Goal: Task Accomplishment & Management: Use online tool/utility

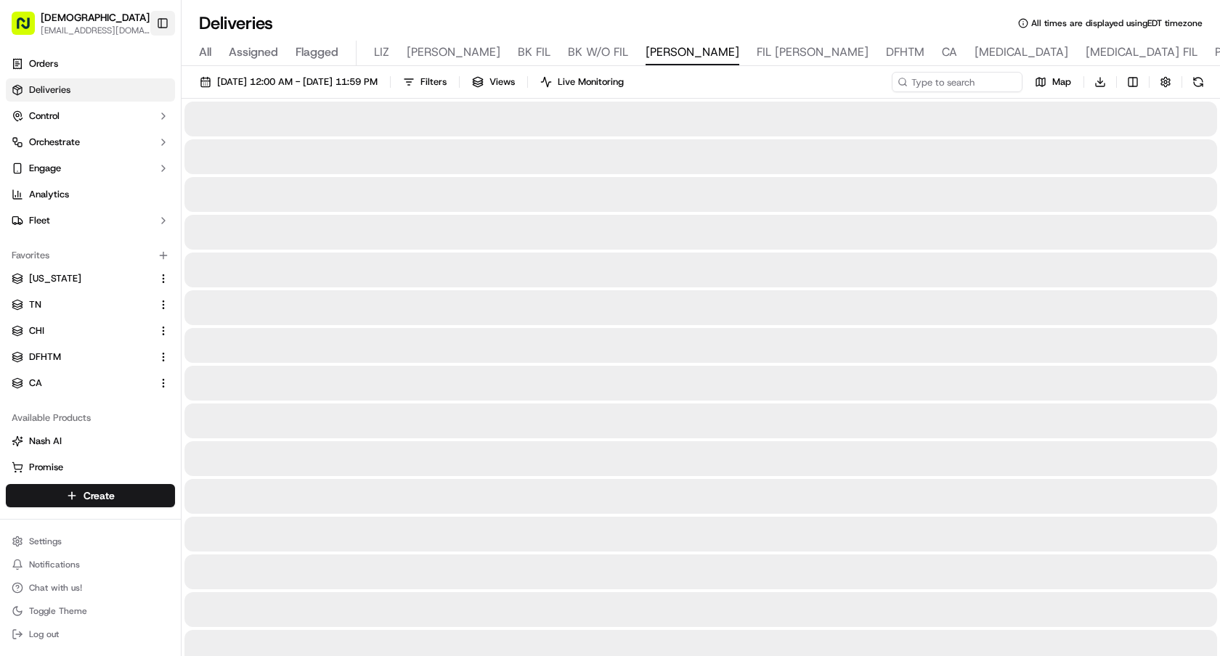
click at [157, 25] on button "Toggle Sidebar" at bounding box center [162, 23] width 25 height 25
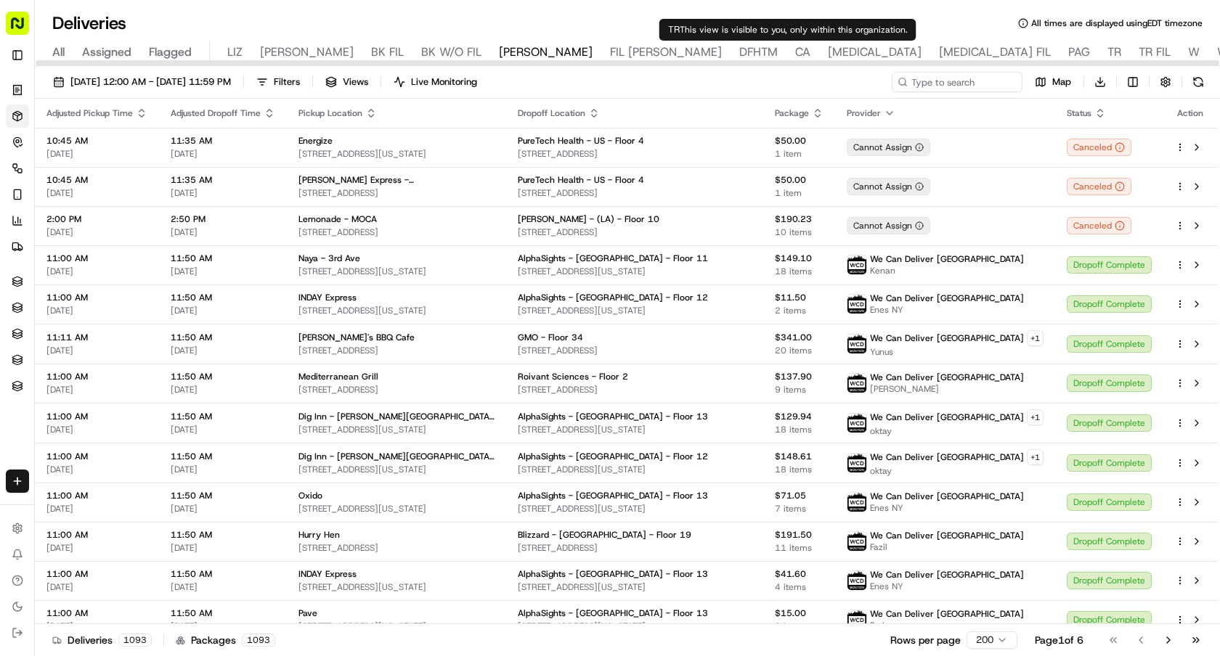
click at [1107, 49] on span "TR" at bounding box center [1114, 52] width 14 height 17
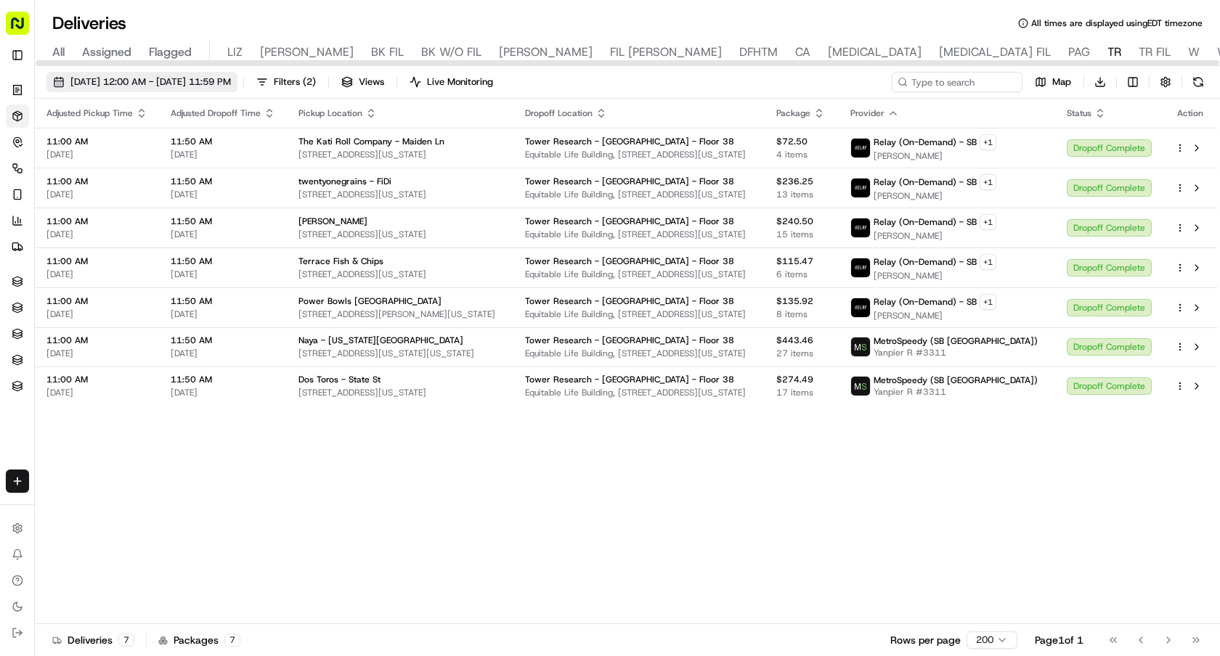
click at [163, 78] on span "[DATE] 12:00 AM - [DATE] 11:59 PM" at bounding box center [150, 81] width 160 height 13
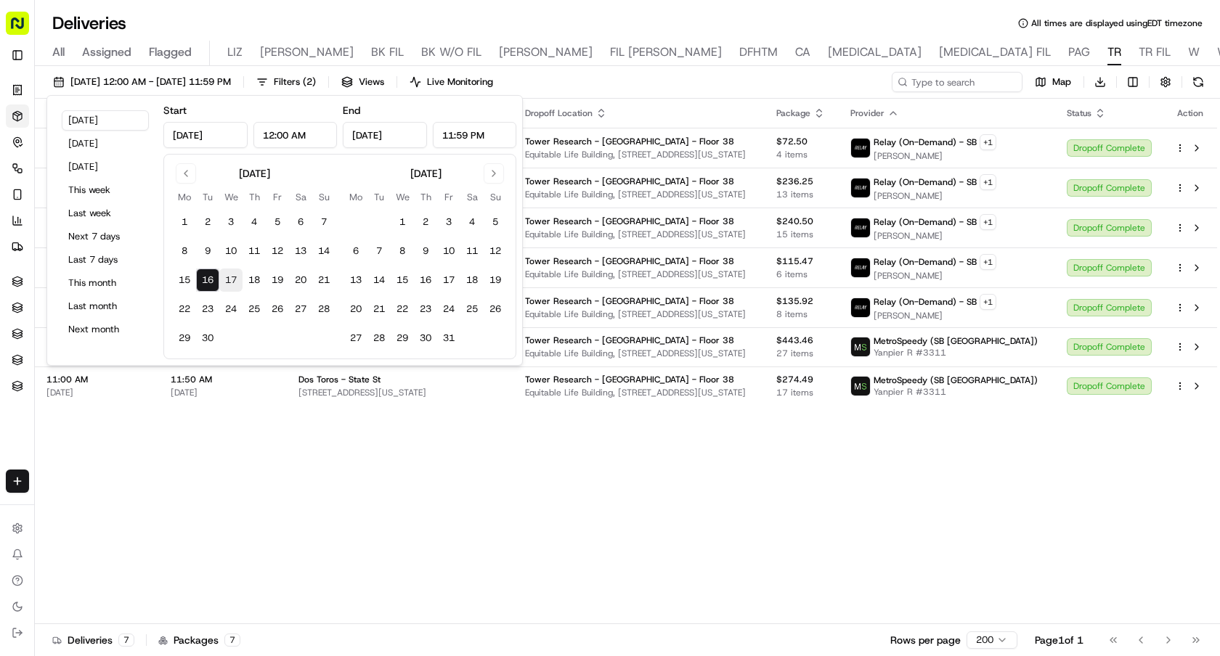
click at [232, 285] on button "17" at bounding box center [230, 280] width 23 height 23
type input "Sep 17, 2025"
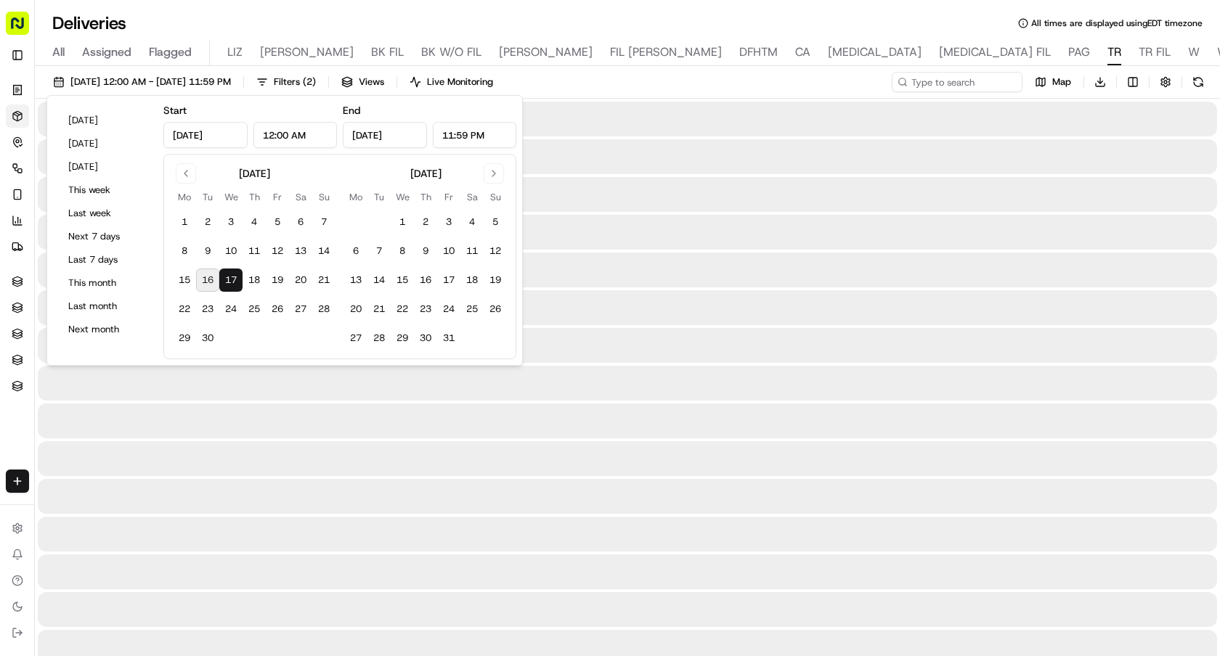
click at [232, 285] on button "17" at bounding box center [230, 280] width 23 height 23
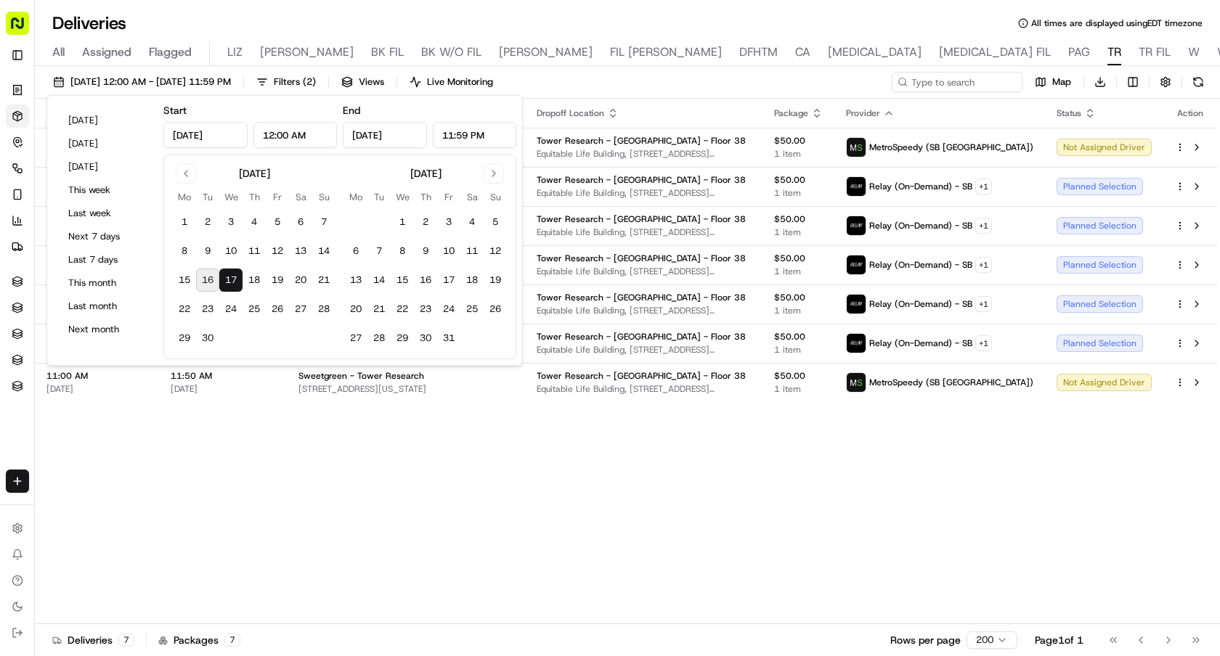
click at [780, 474] on div "Adjusted Pickup Time Adjusted Dropoff Time Pickup Location Dropoff Location Pac…" at bounding box center [626, 362] width 1182 height 526
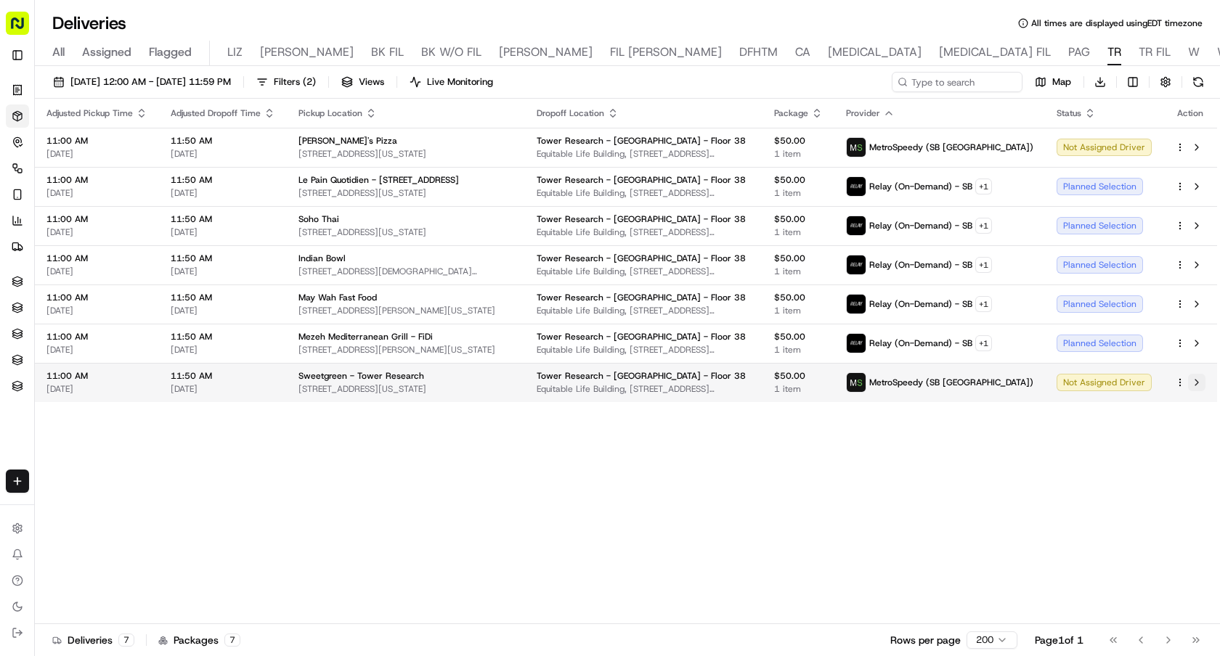
click at [1196, 381] on button at bounding box center [1196, 382] width 17 height 17
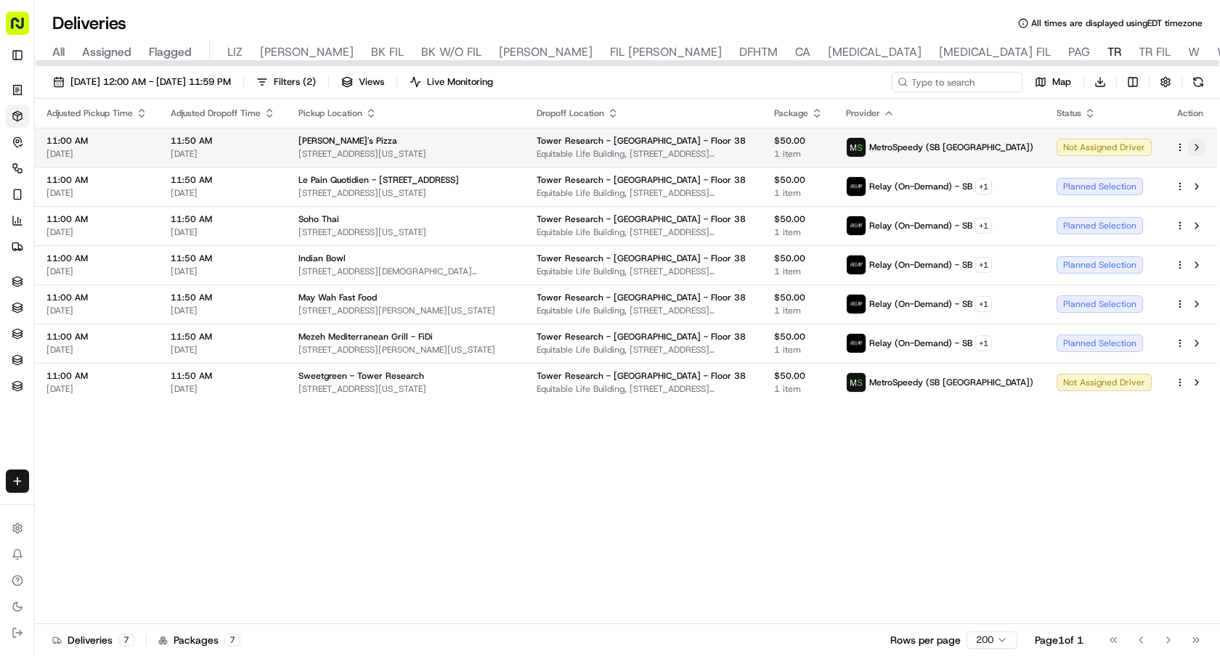
click at [1193, 150] on button at bounding box center [1196, 147] width 17 height 17
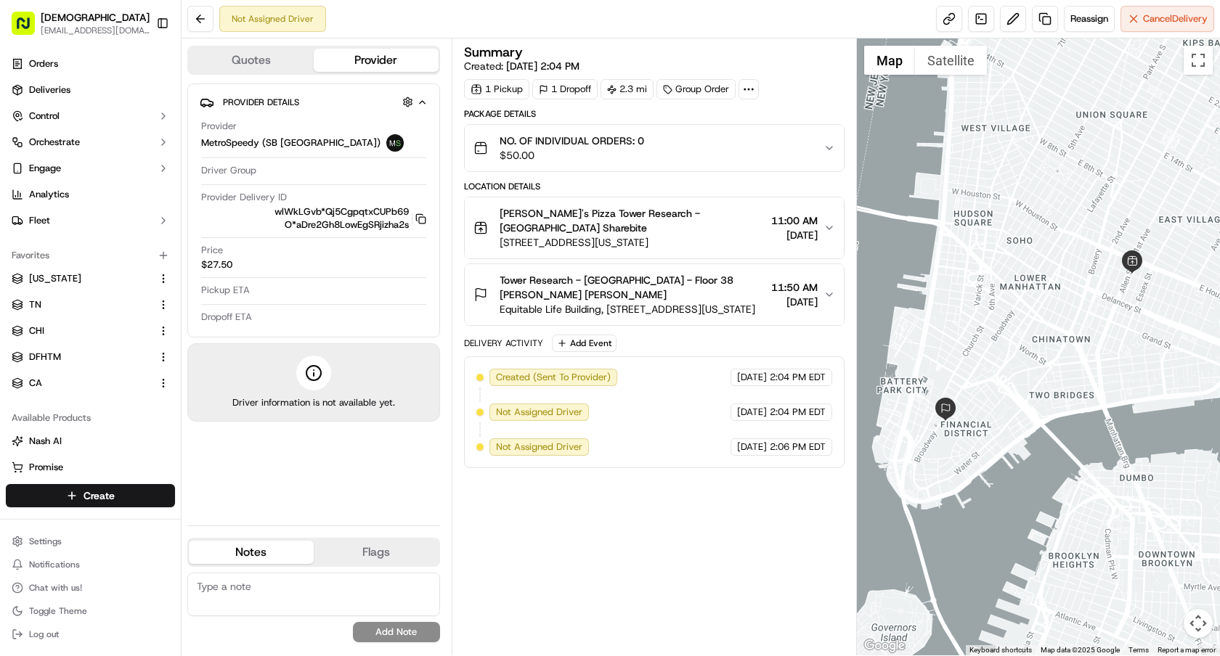
drag, startPoint x: 714, startPoint y: 229, endPoint x: 499, endPoint y: 229, distance: 214.9
click at [499, 229] on div "Jonny's Pizza Tower Research - USA Sharebite 173 Orchard St, New York, NY 10002…" at bounding box center [648, 228] width 350 height 44
copy span "[STREET_ADDRESS][US_STATE]"
click at [667, 485] on div "Summary Created: 09/16/2025 2:04 PM 1 Pickup 1 Dropoff 2.3 mi Group Order Packa…" at bounding box center [654, 347] width 380 height 603
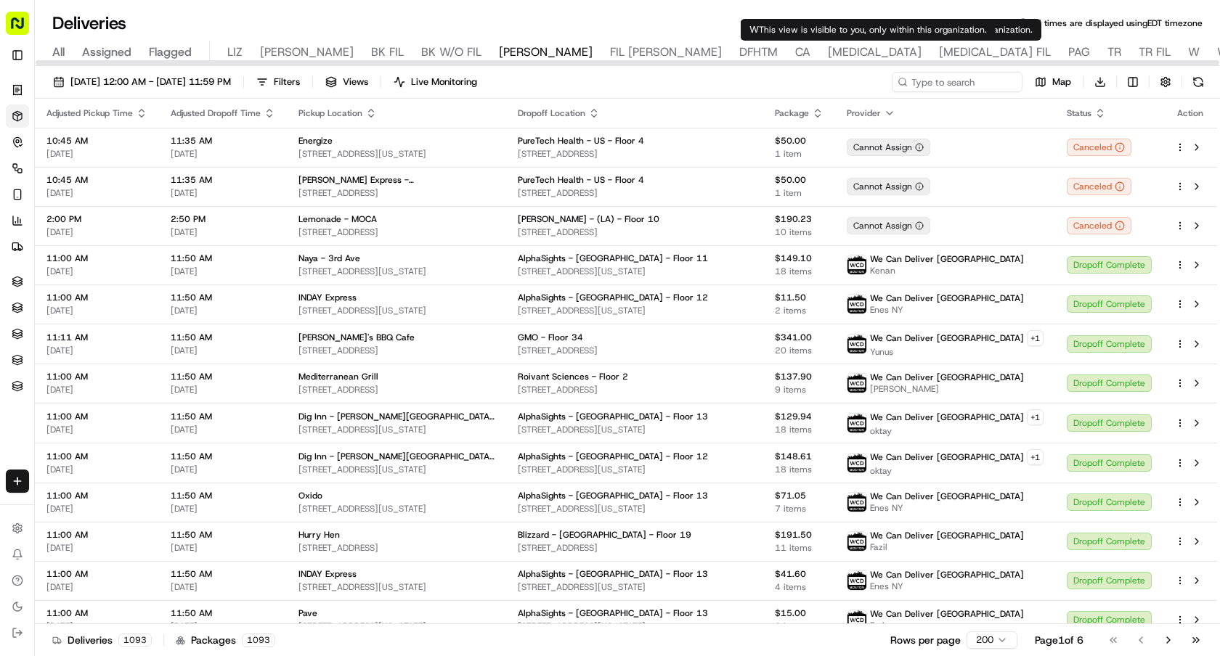
click at [1188, 53] on span "W" at bounding box center [1194, 52] width 12 height 17
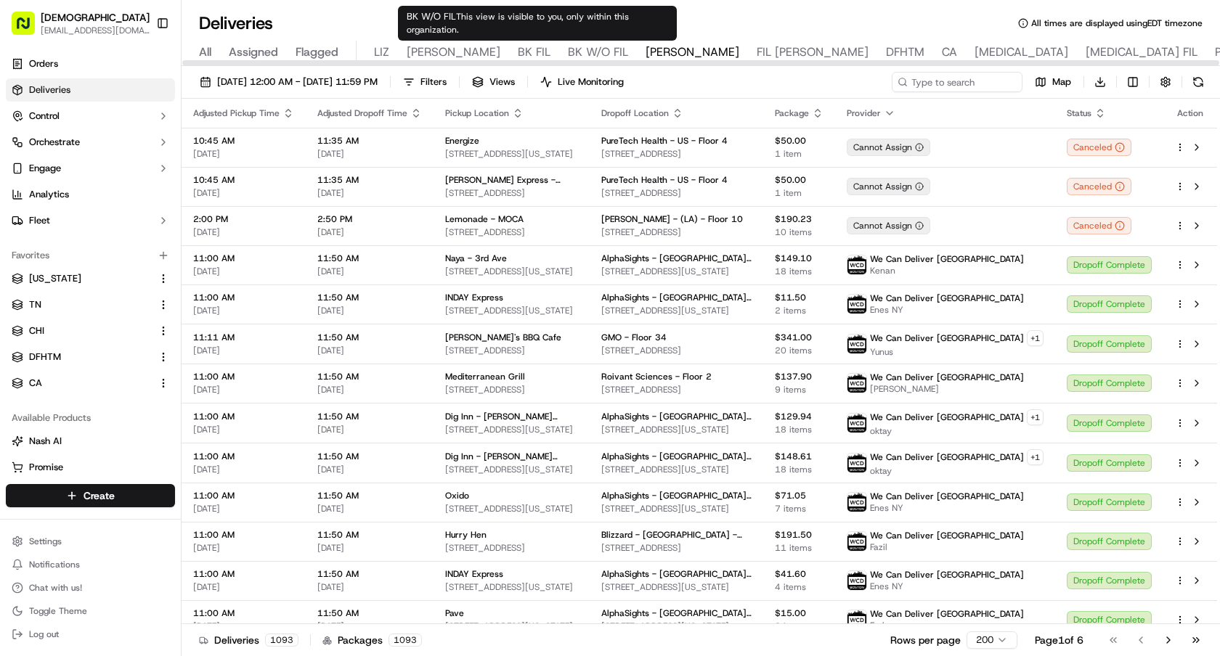
click at [568, 47] on span "BK W/O FIL" at bounding box center [598, 52] width 60 height 17
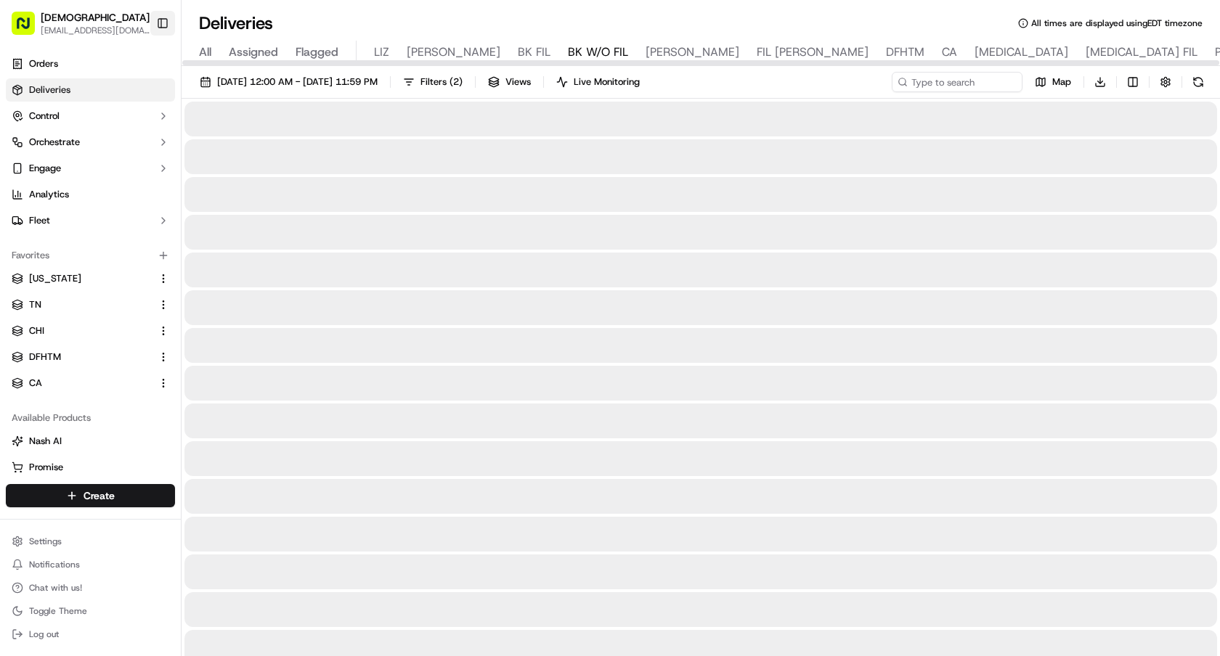
click at [167, 30] on button "Toggle Sidebar" at bounding box center [162, 23] width 25 height 25
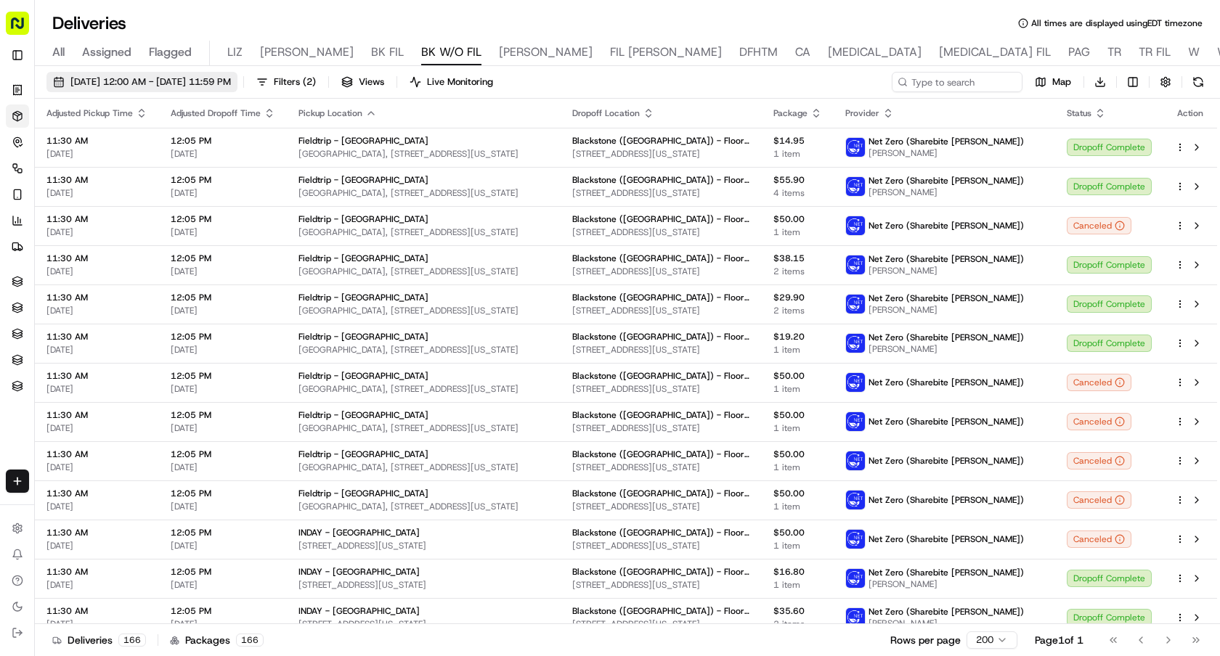
click at [180, 84] on span "[DATE] 12:00 AM - [DATE] 11:59 PM" at bounding box center [150, 81] width 160 height 13
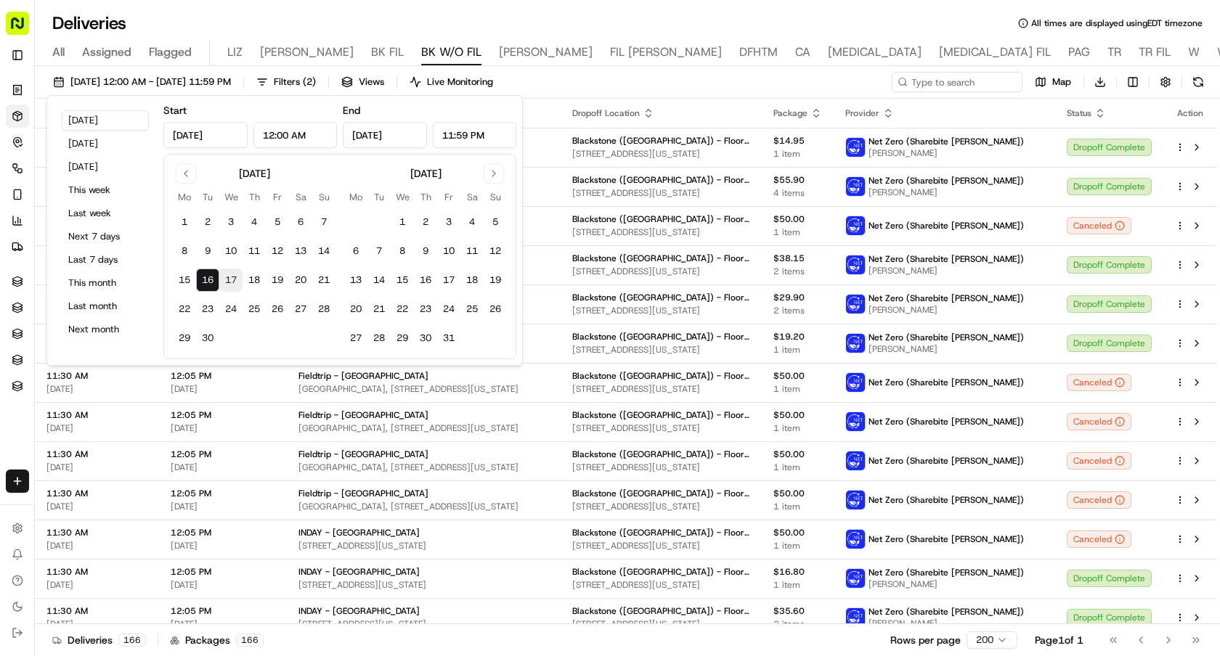
click at [234, 285] on button "17" at bounding box center [230, 280] width 23 height 23
type input "Sep 17, 2025"
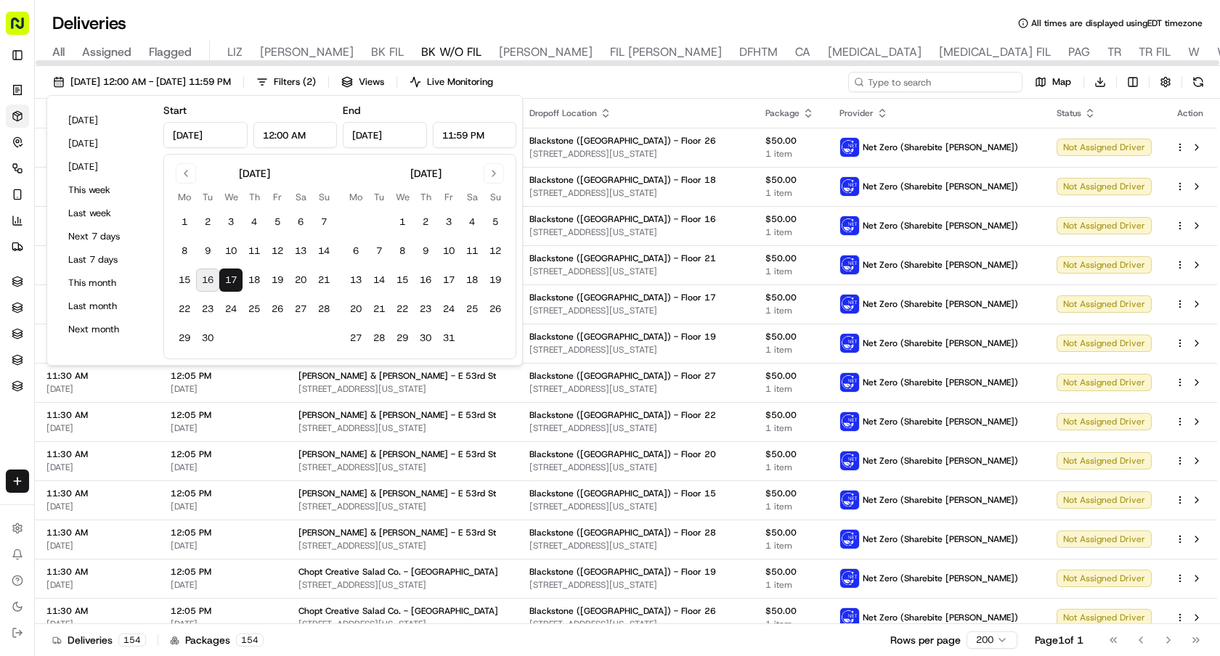
click at [998, 79] on input at bounding box center [935, 82] width 174 height 20
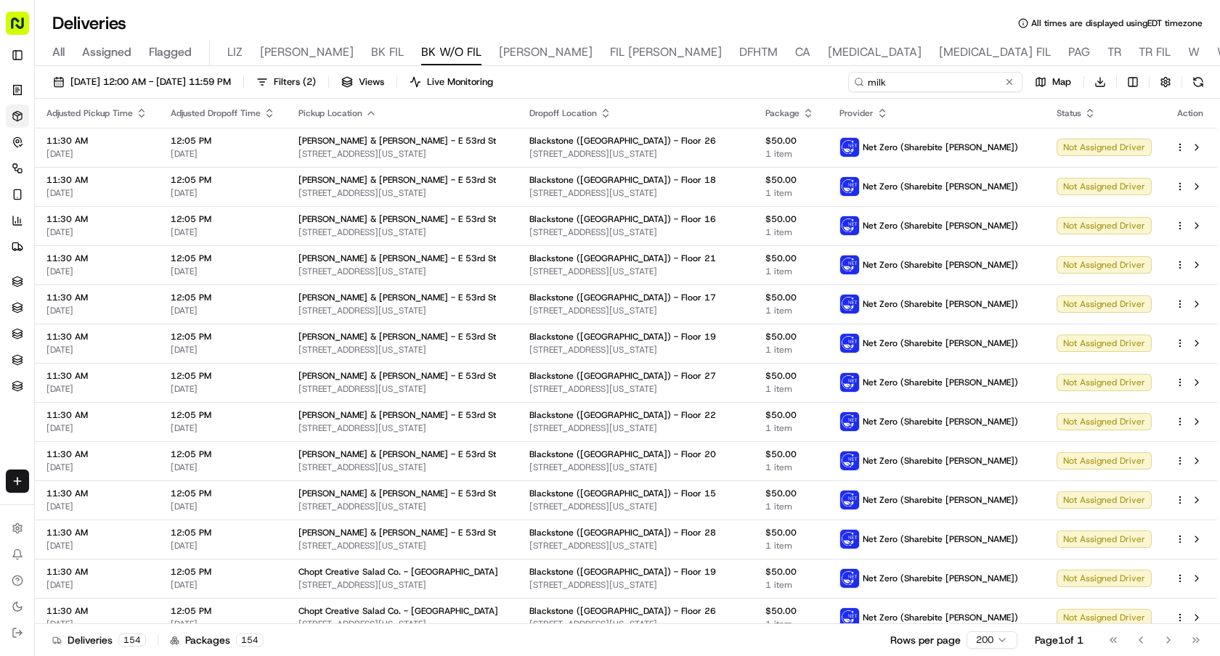
type input "milk"
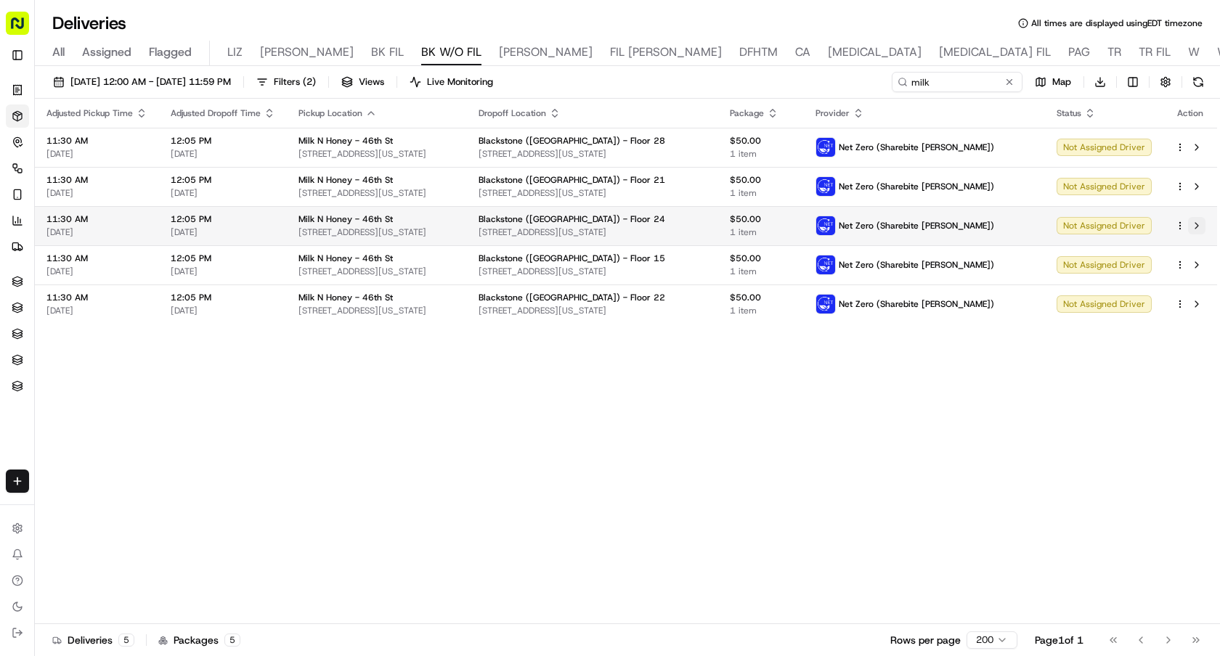
click at [1195, 229] on button at bounding box center [1196, 225] width 17 height 17
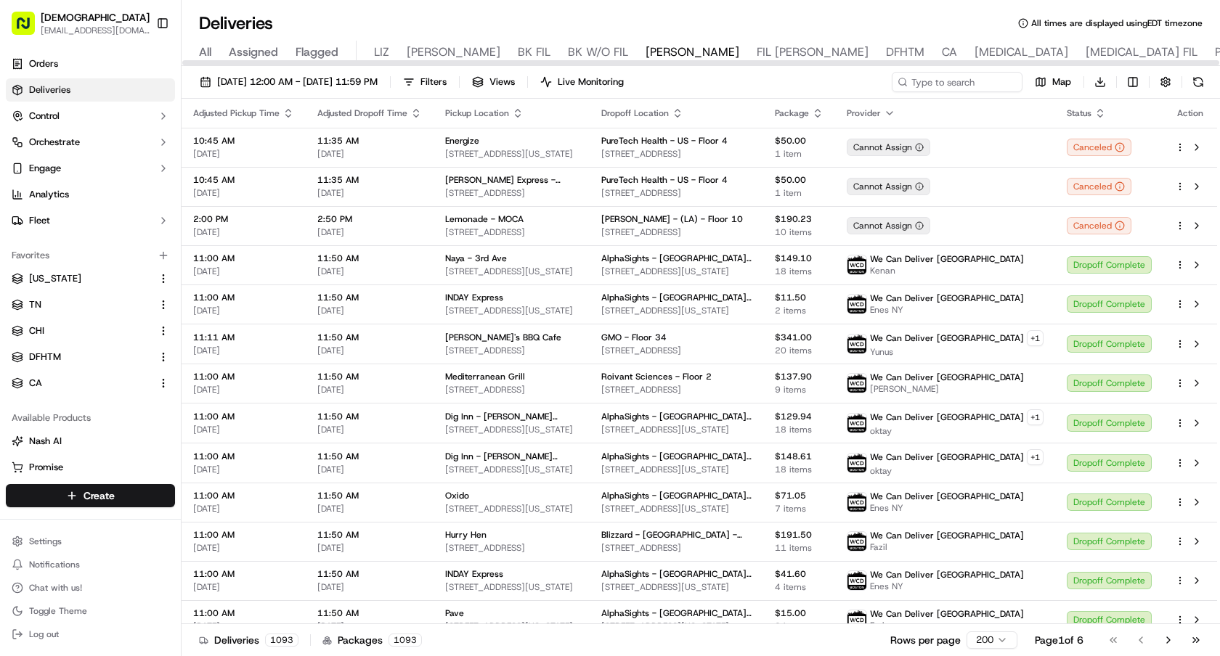
click at [827, 28] on div "Deliveries All times are displayed using EDT timezone" at bounding box center [700, 23] width 1038 height 23
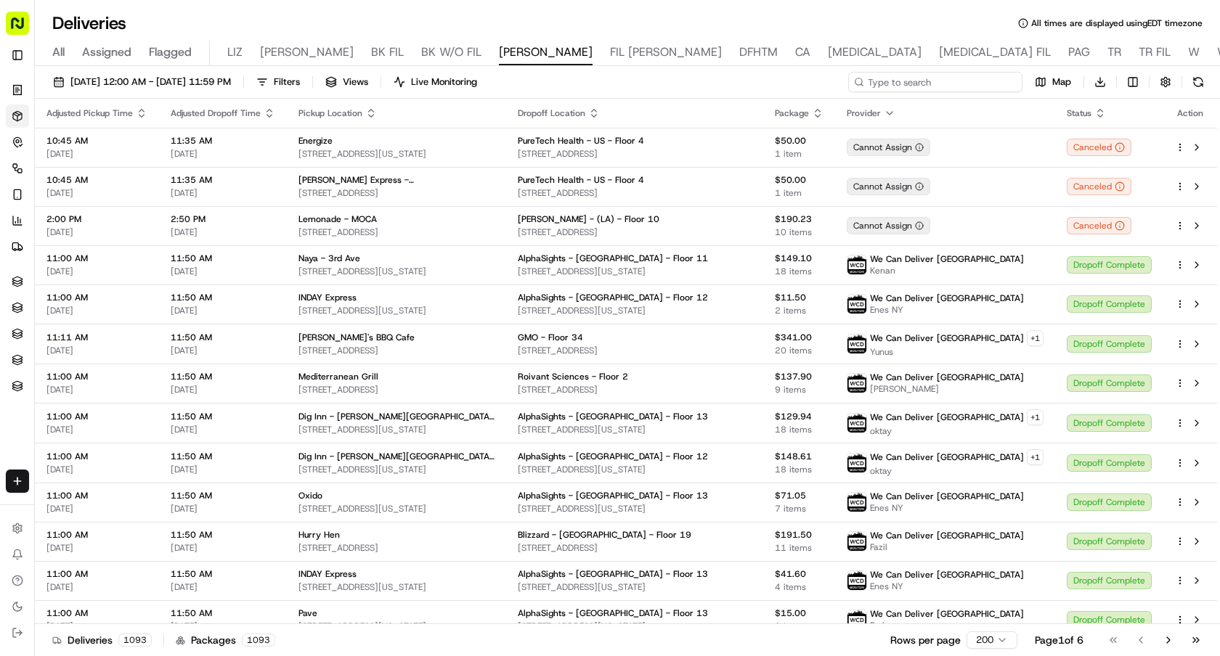
click at [968, 77] on input at bounding box center [935, 82] width 174 height 20
paste input "Chopt Creative Salad Co. - E 56th St"
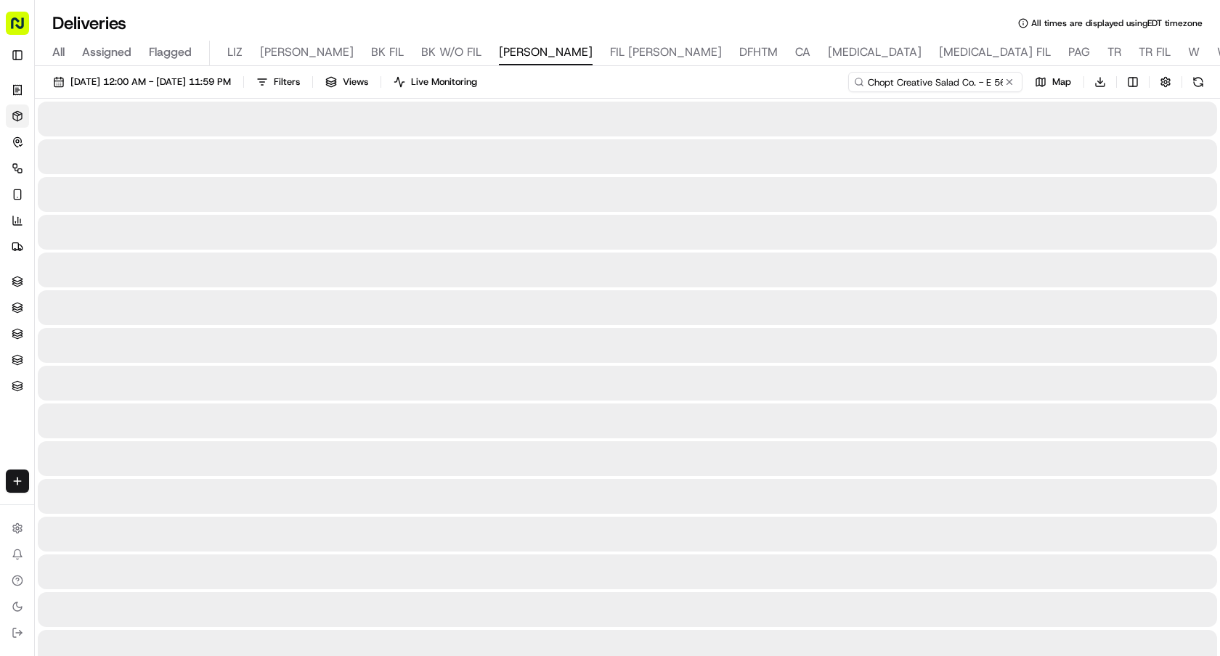
scroll to position [0, 24]
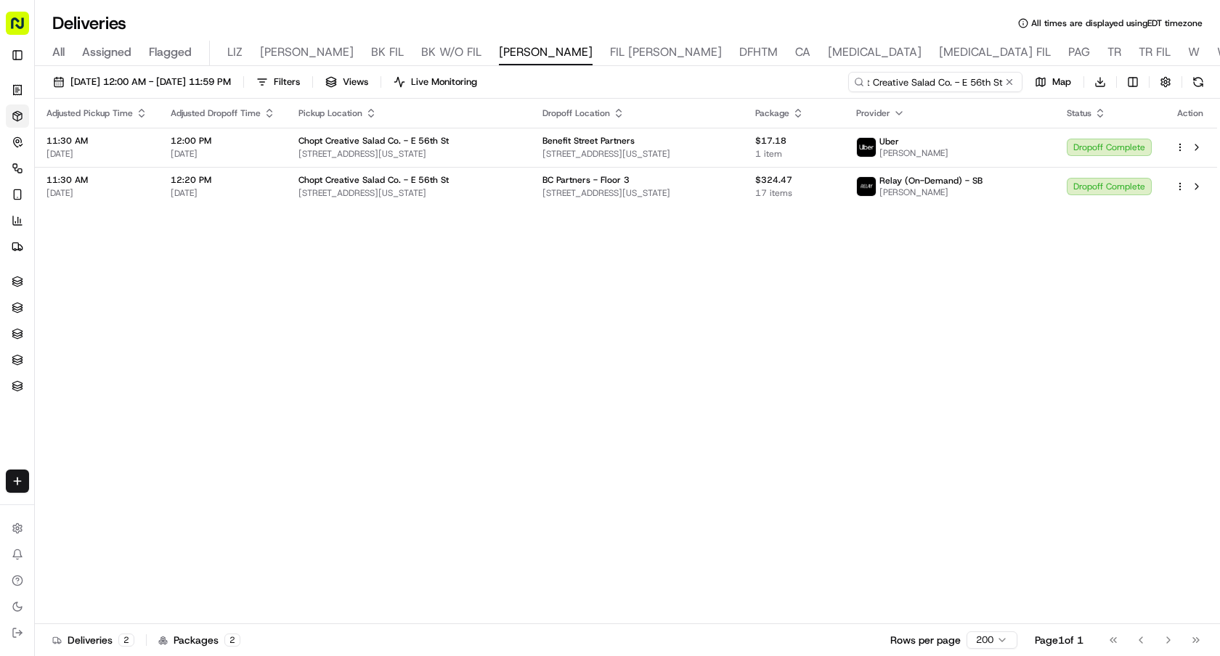
type input "Chopt Creative Salad Co. - E 56th St"
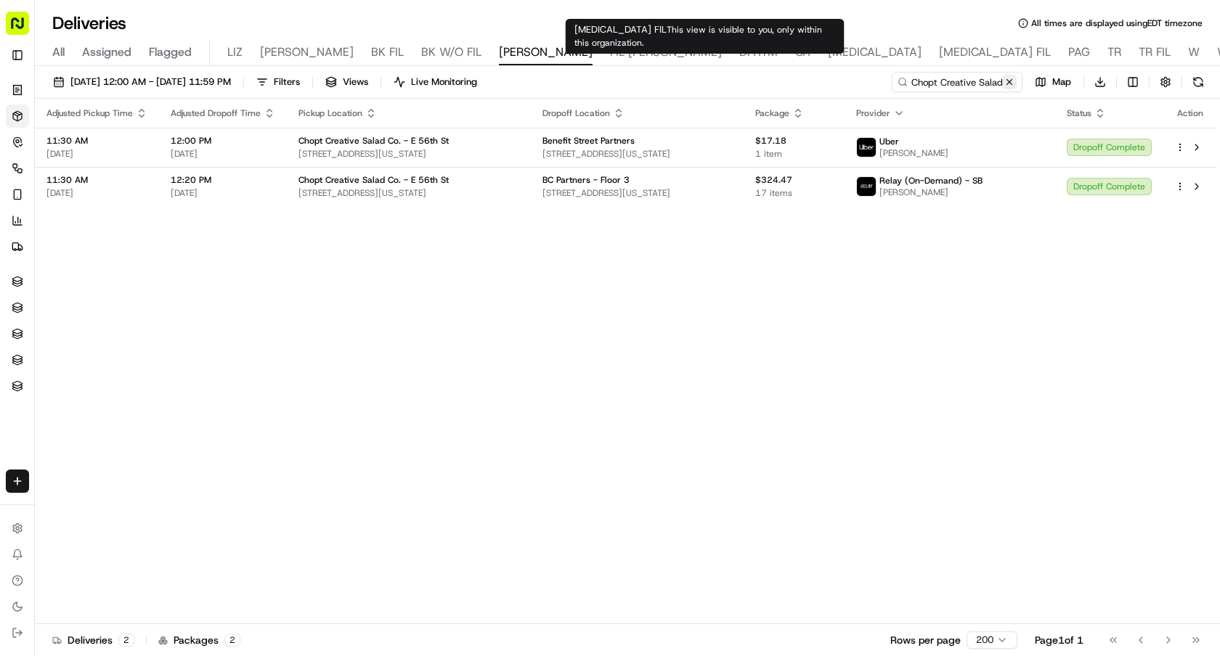
click at [1016, 81] on button at bounding box center [1009, 82] width 15 height 15
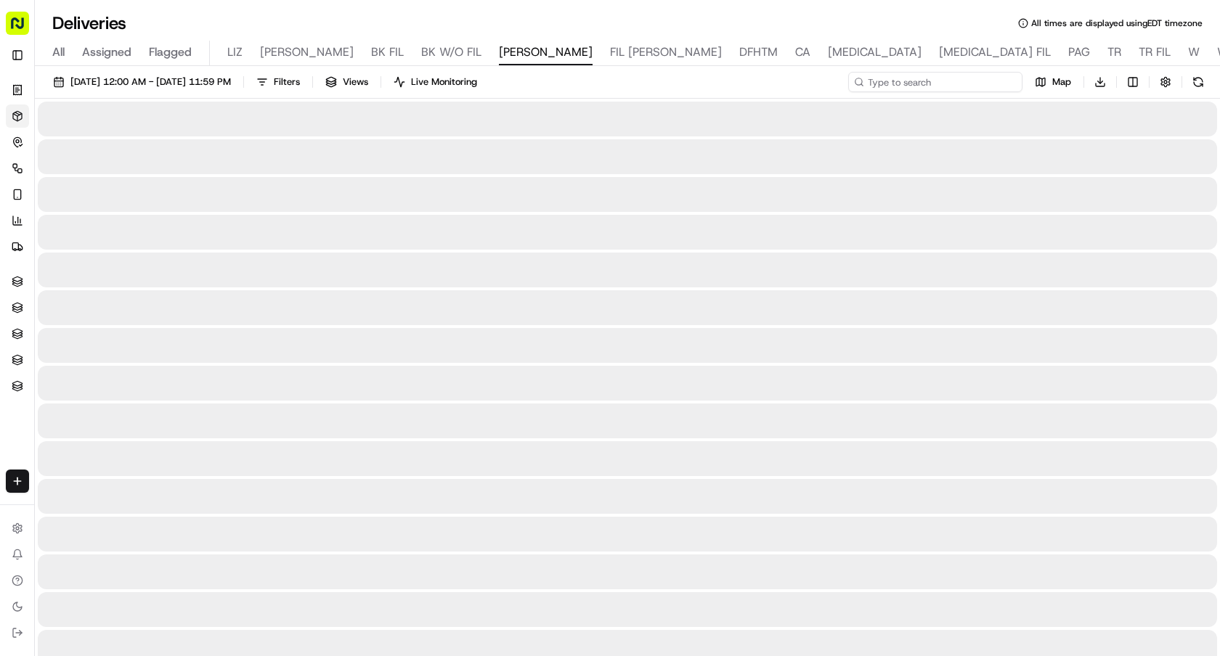
click at [990, 81] on input at bounding box center [935, 82] width 174 height 20
paste input "Crisol"
type input "Crisol"
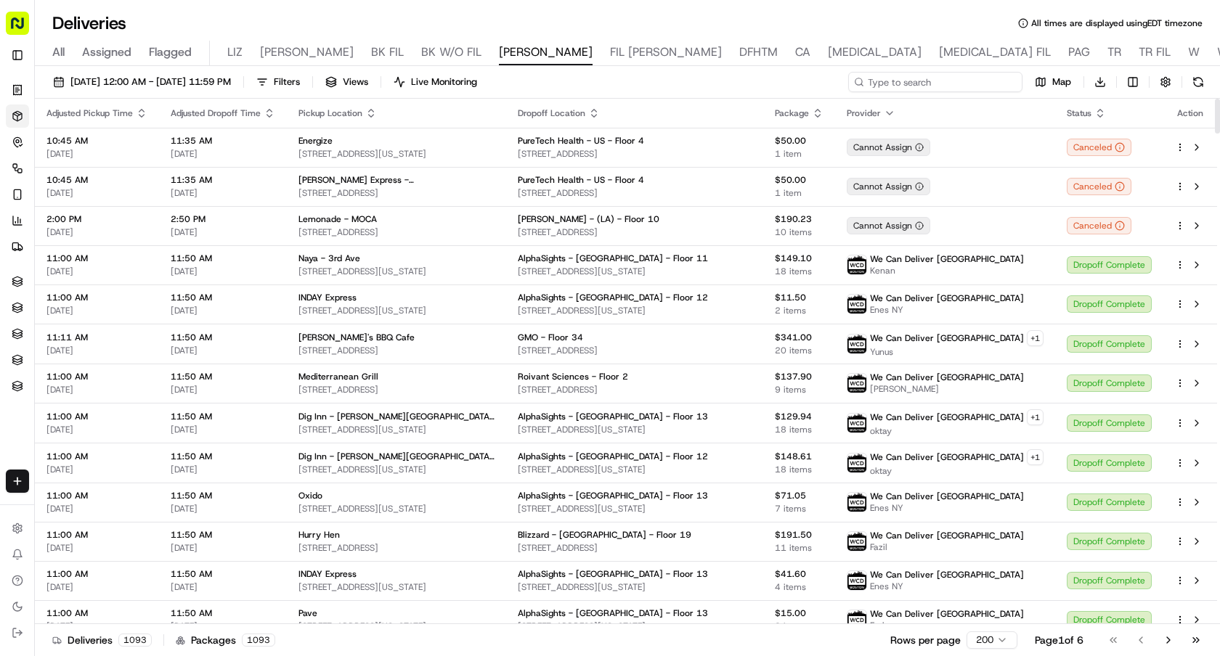
click at [939, 79] on input at bounding box center [935, 82] width 174 height 20
paste input "Cook Eatery"
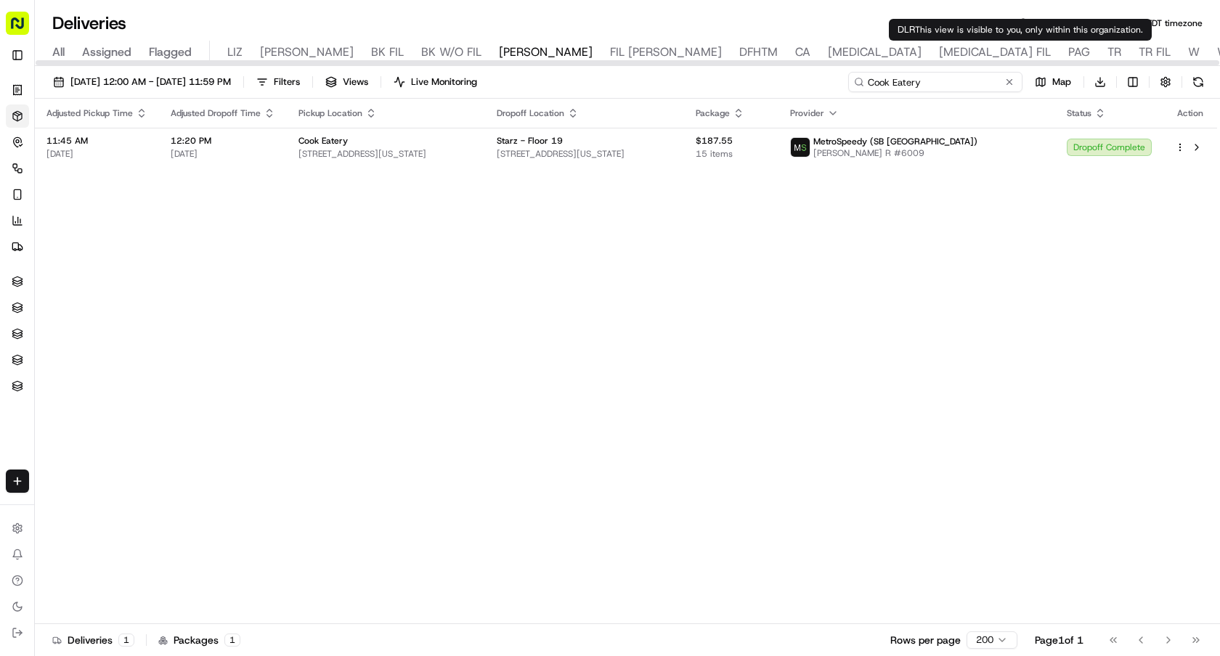
type input "Cook Eatery"
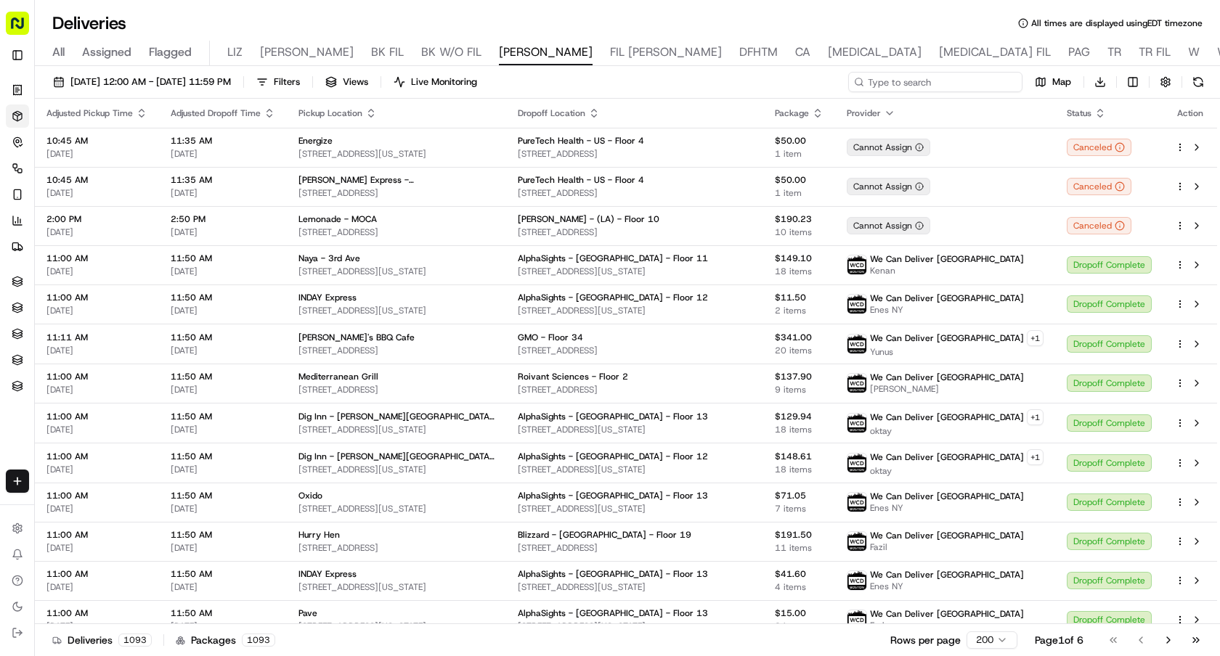
click at [955, 81] on input at bounding box center [935, 82] width 174 height 20
paste input "Gu Japanese Fusion Sushi & Bar"
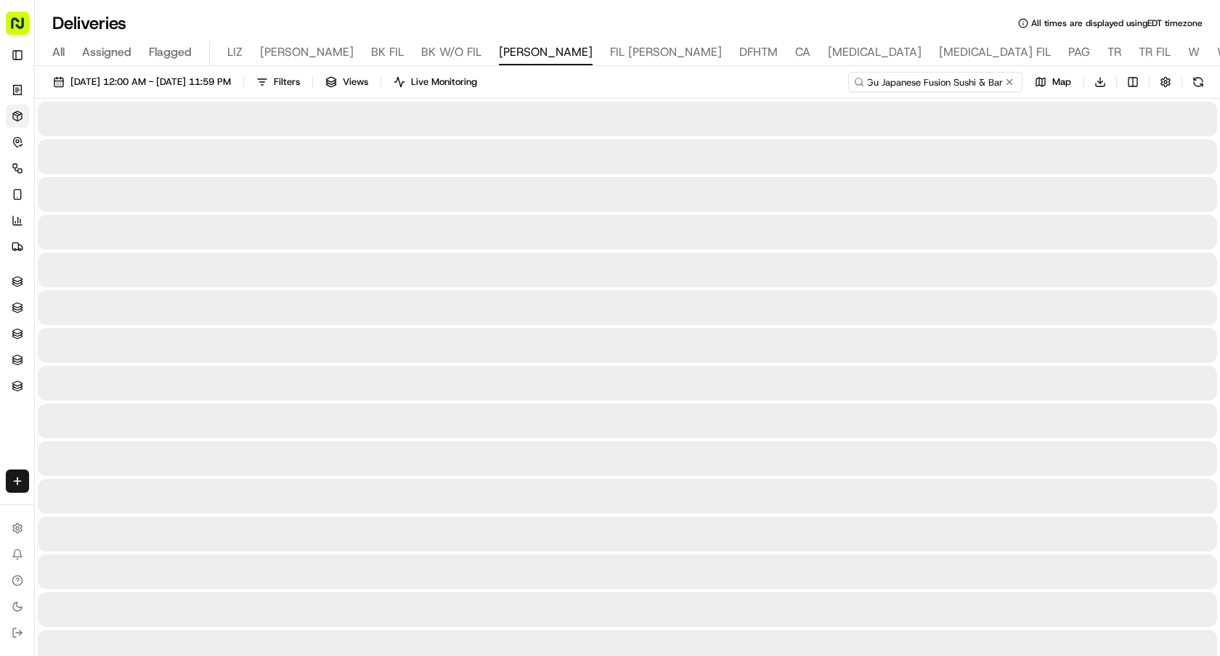
type input "Gu Japanese Fusion Sushi & Bar"
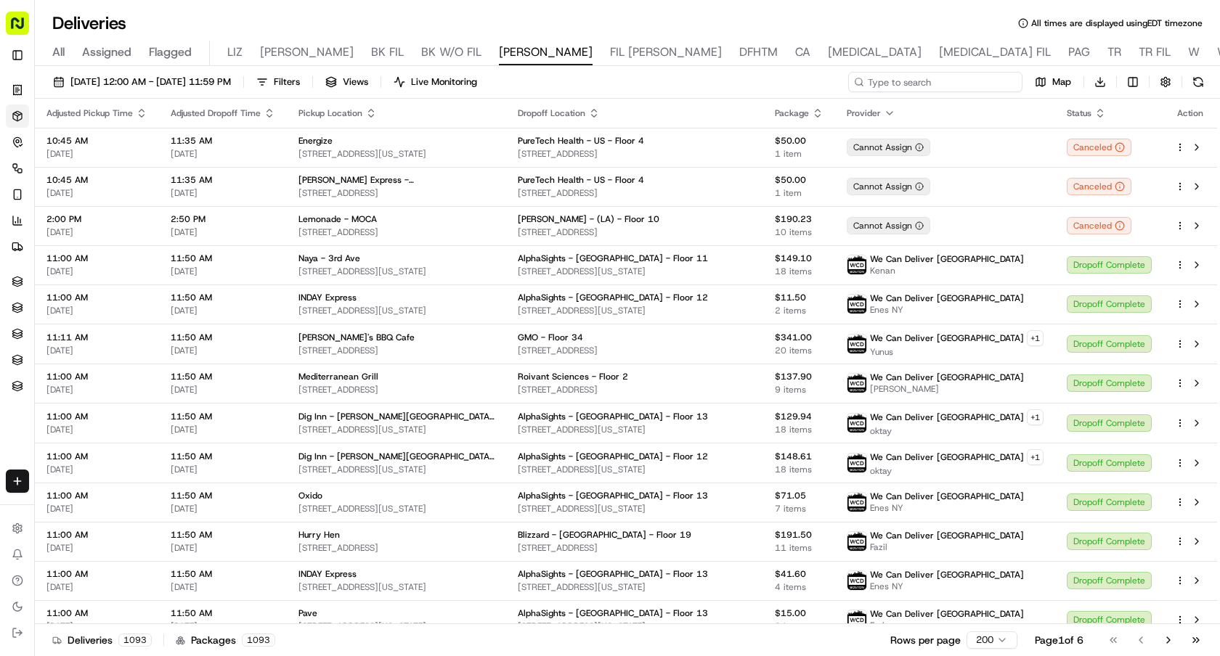
click at [936, 77] on input at bounding box center [935, 82] width 174 height 20
paste input "Chopt Creative Salad Co. - E 56th St"
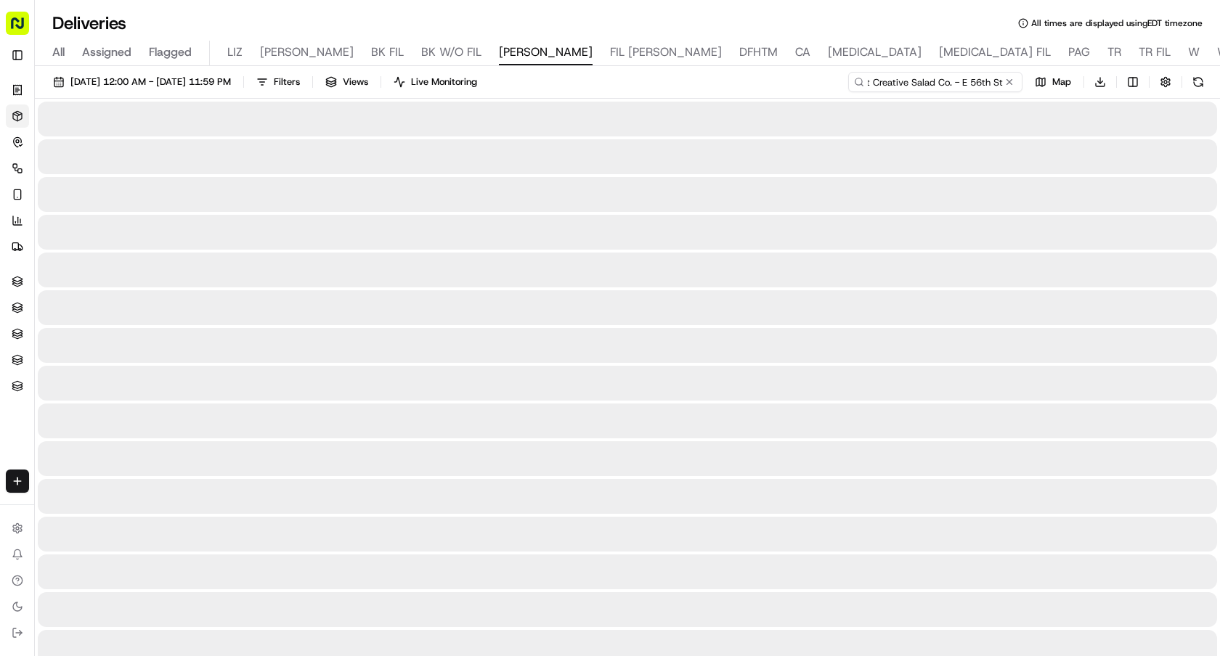
type input "Chopt Creative Salad Co. - E 56th St"
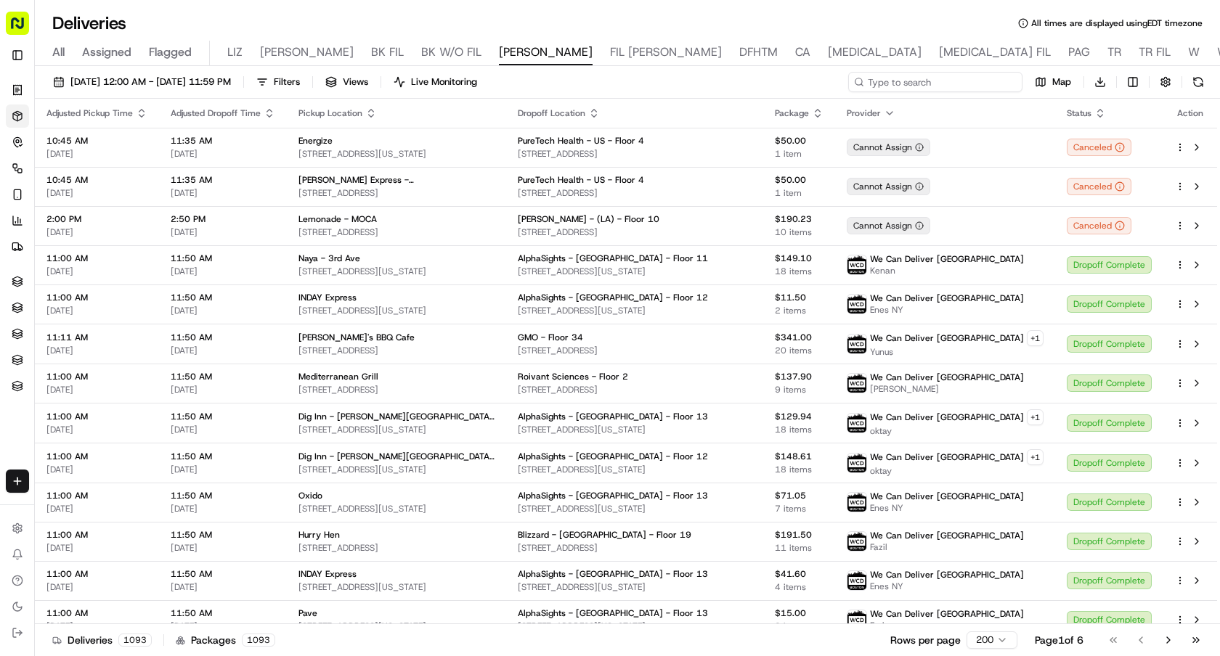
click at [958, 78] on input at bounding box center [935, 82] width 174 height 20
paste input "Pita Grill Kosher - [GEOGRAPHIC_DATA]"
type input "Pita Grill Kosher - [GEOGRAPHIC_DATA]"
click at [931, 83] on input at bounding box center [935, 82] width 174 height 20
paste input "Tacos [GEOGRAPHIC_DATA]"
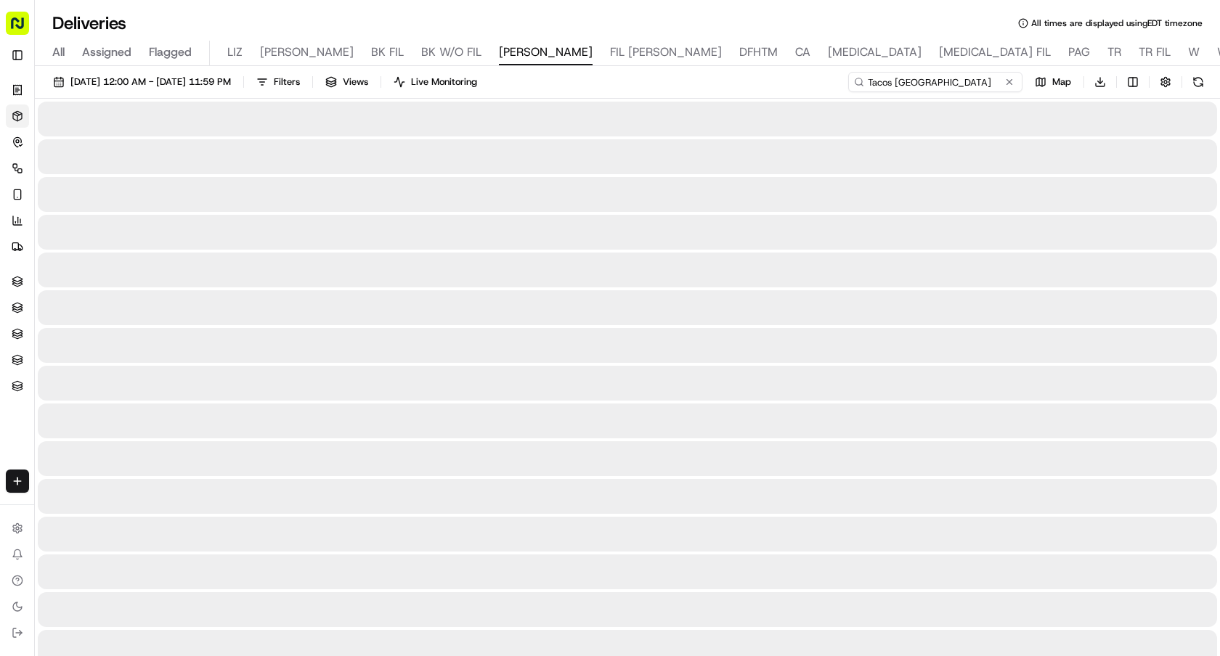
type input "Tacos [GEOGRAPHIC_DATA]"
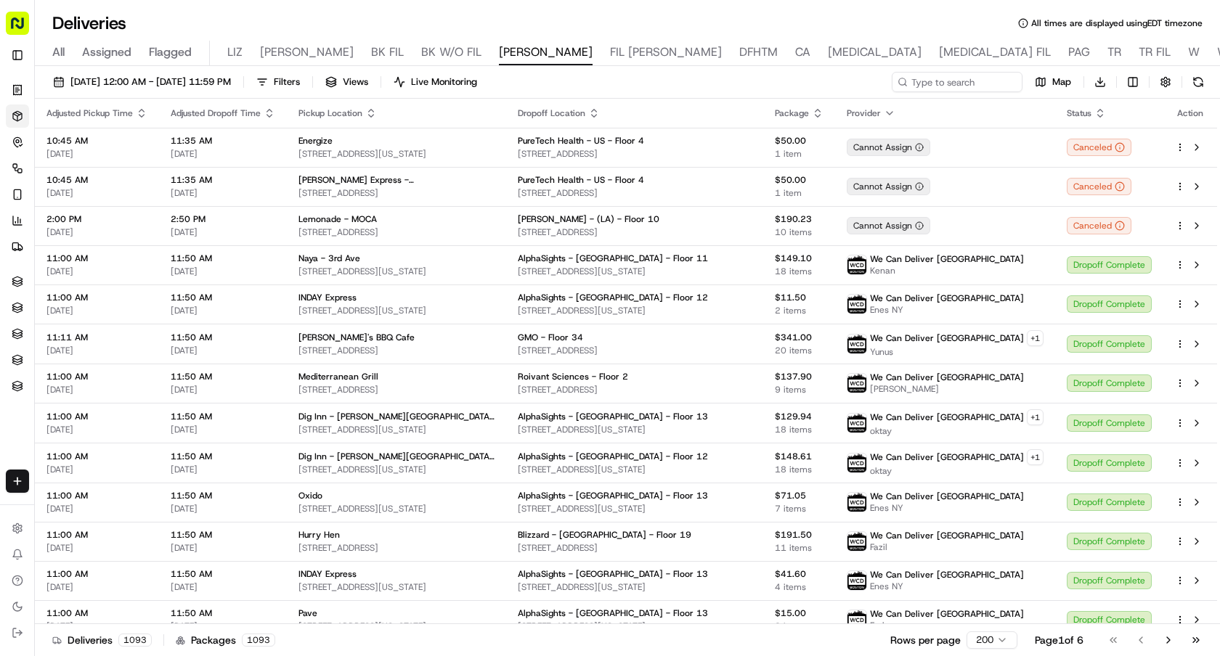
click at [929, 93] on div "[DATE] 12:00 AM - [DATE] 11:59 PM Filters Views Live Monitoring Map Download" at bounding box center [627, 85] width 1185 height 27
click at [935, 83] on input at bounding box center [935, 82] width 174 height 20
paste input "Red Poke - 8th Ave"
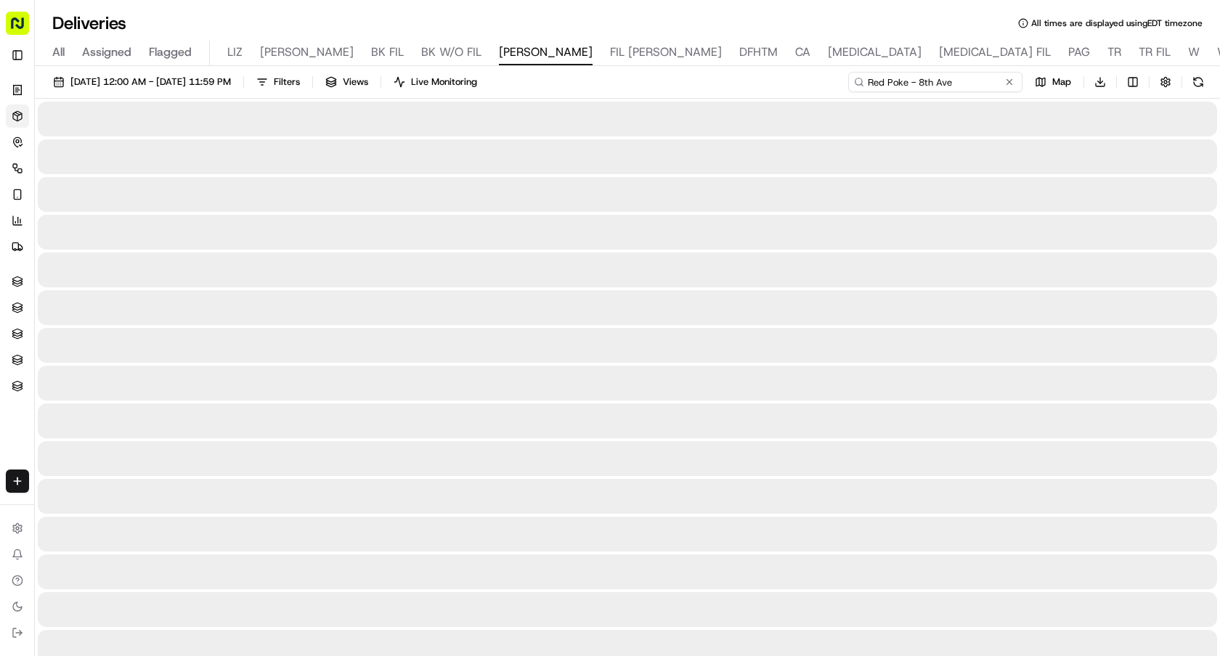
type input "Red Poke - 8th Ave"
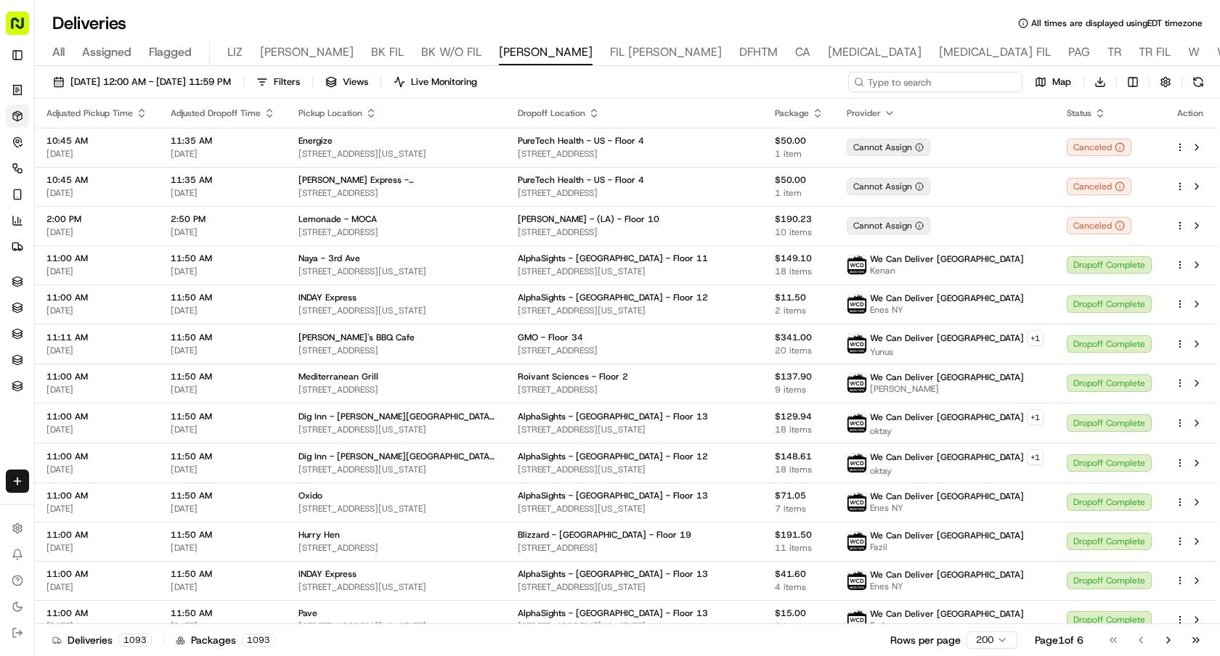
click at [909, 78] on input at bounding box center [935, 82] width 174 height 20
paste input "The Mill - E 52nd St"
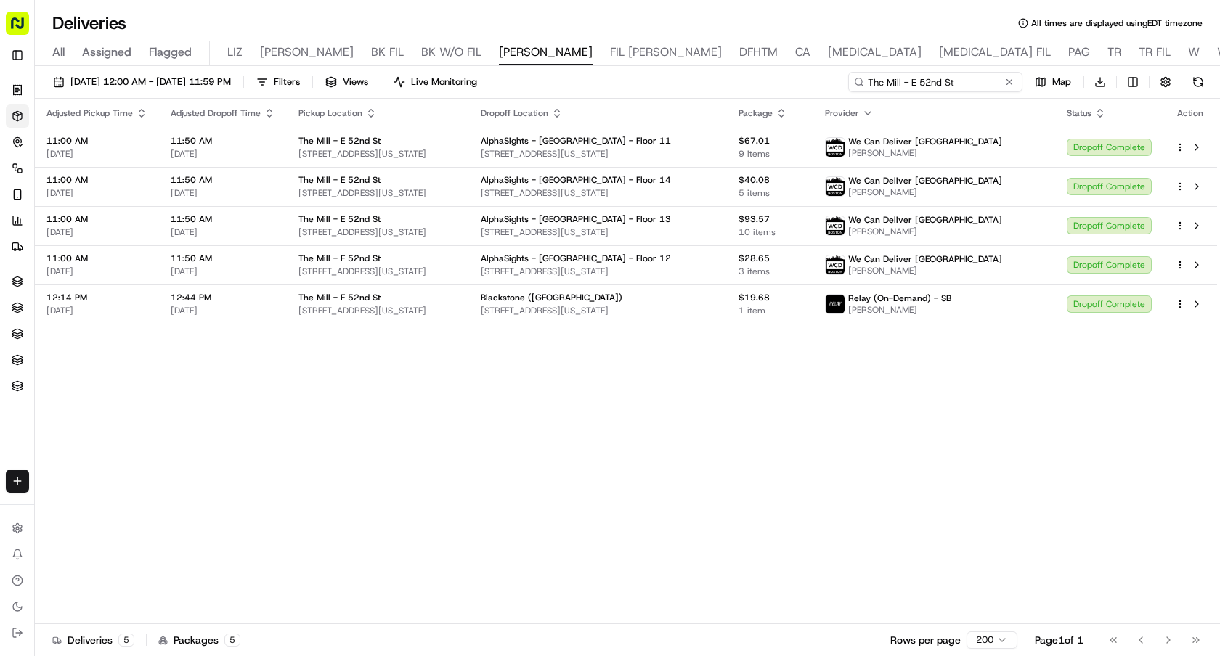
type input "The Mill - E 52nd St"
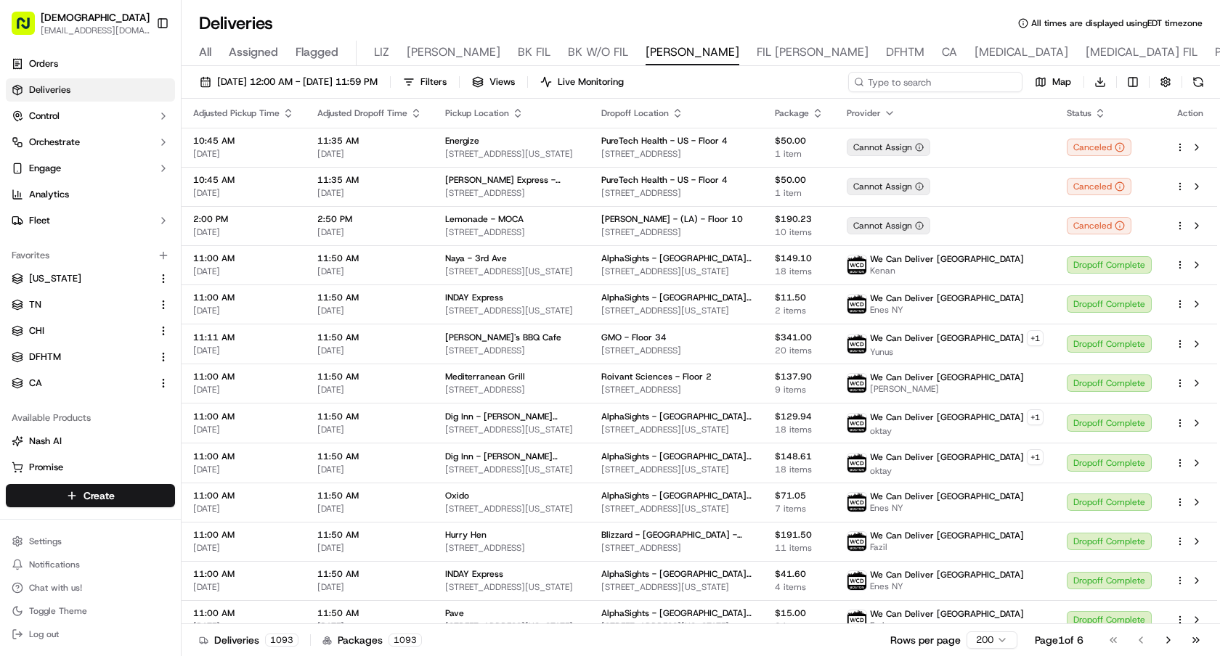
click at [937, 78] on input at bounding box center [935, 82] width 174 height 20
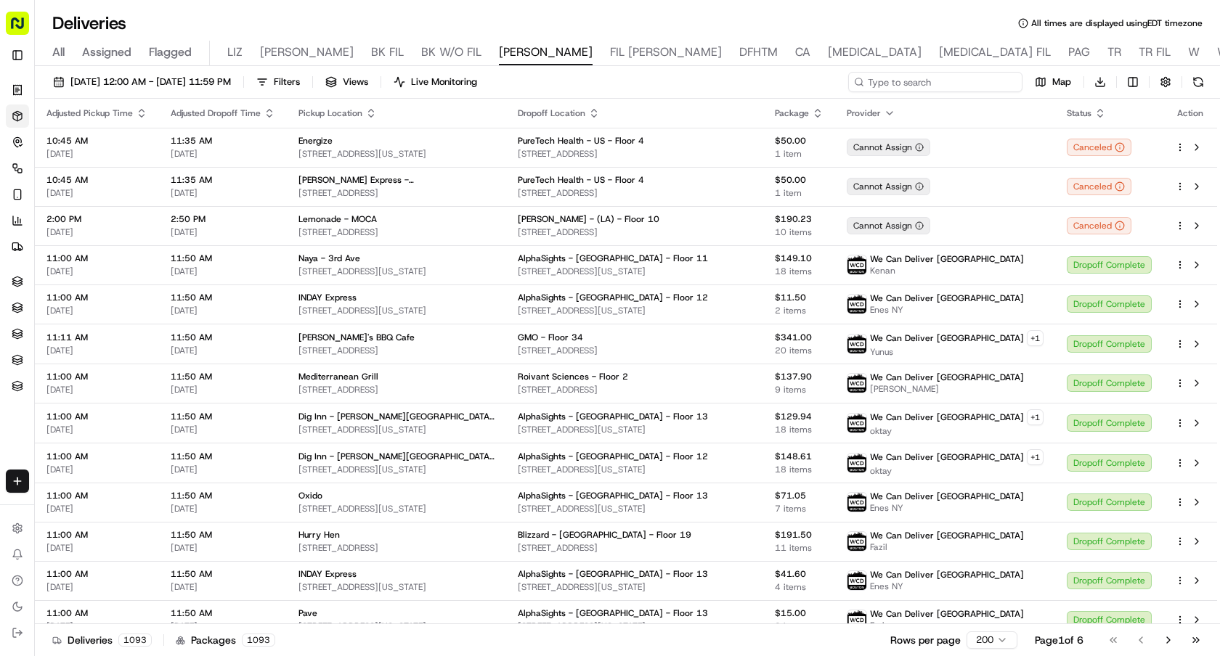
paste input "The Little Beet - Midtown East"
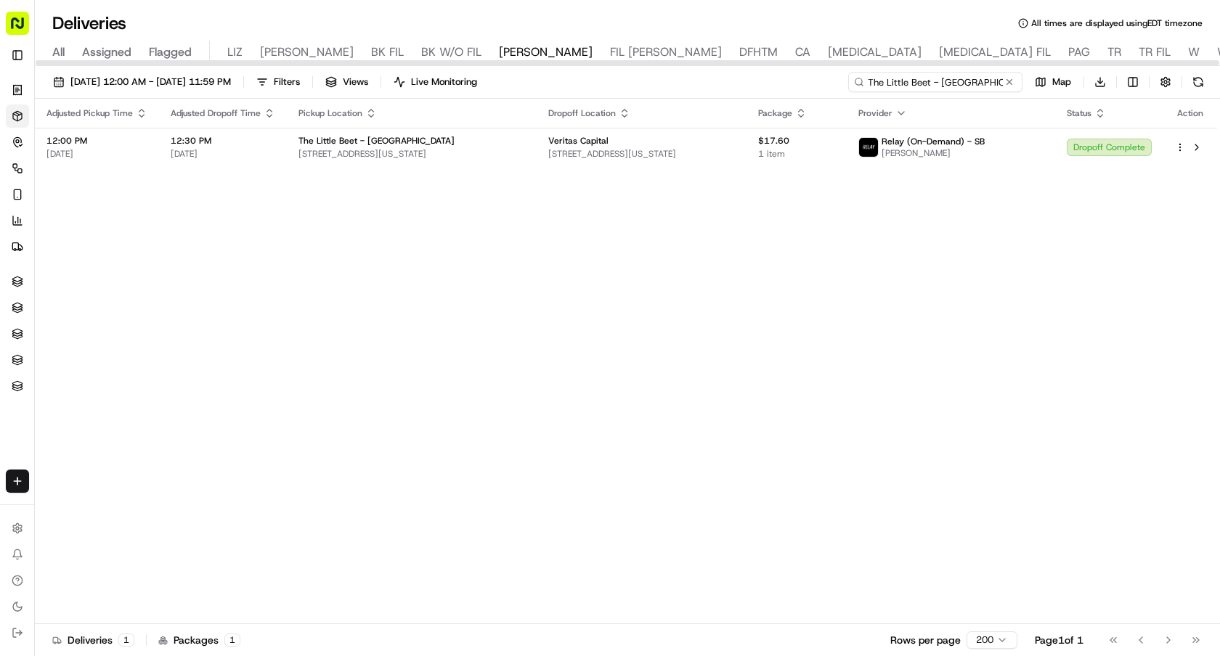
type input "The Little Beet - Midtown East"
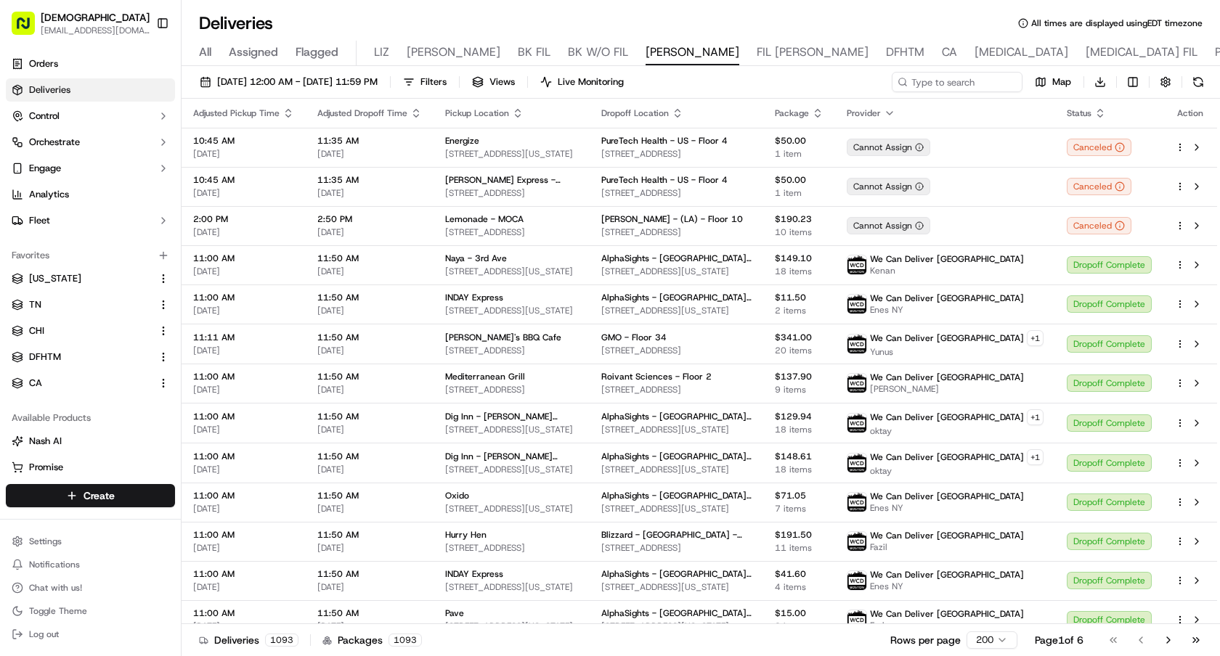
click at [934, 94] on div "[DATE] 12:00 AM - [DATE] 11:59 PM Filters Views Live Monitoring Map Download" at bounding box center [700, 85] width 1038 height 27
click at [937, 89] on input at bounding box center [935, 82] width 174 height 20
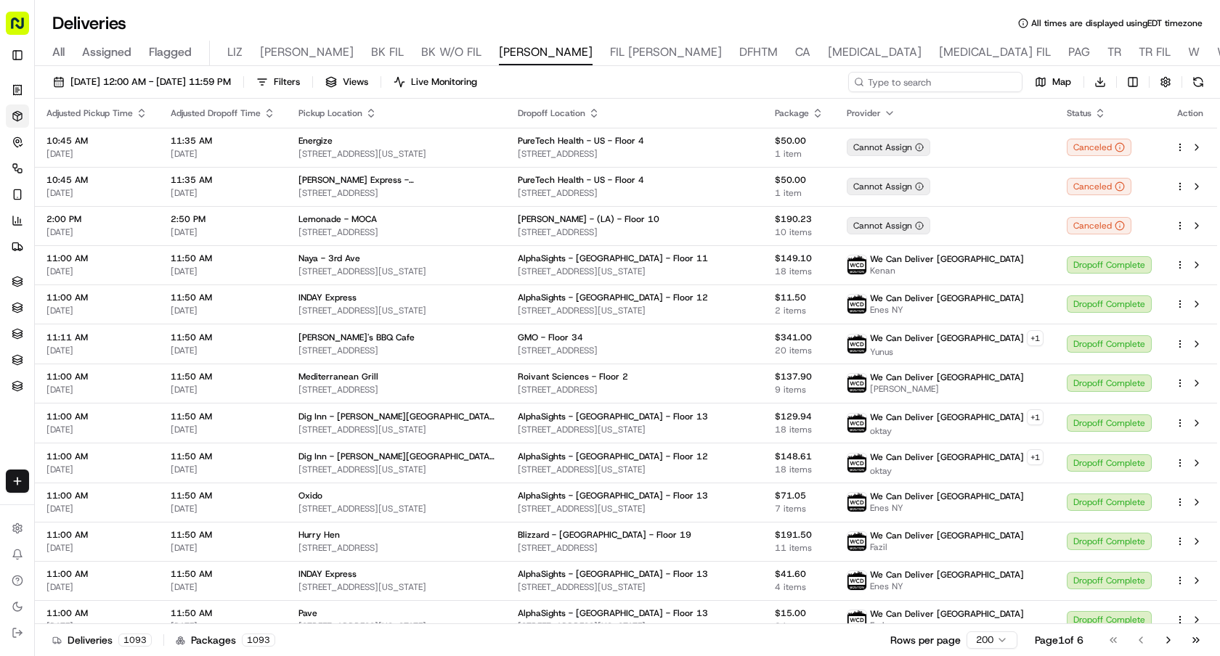
paste input "Mangia - W 57th St"
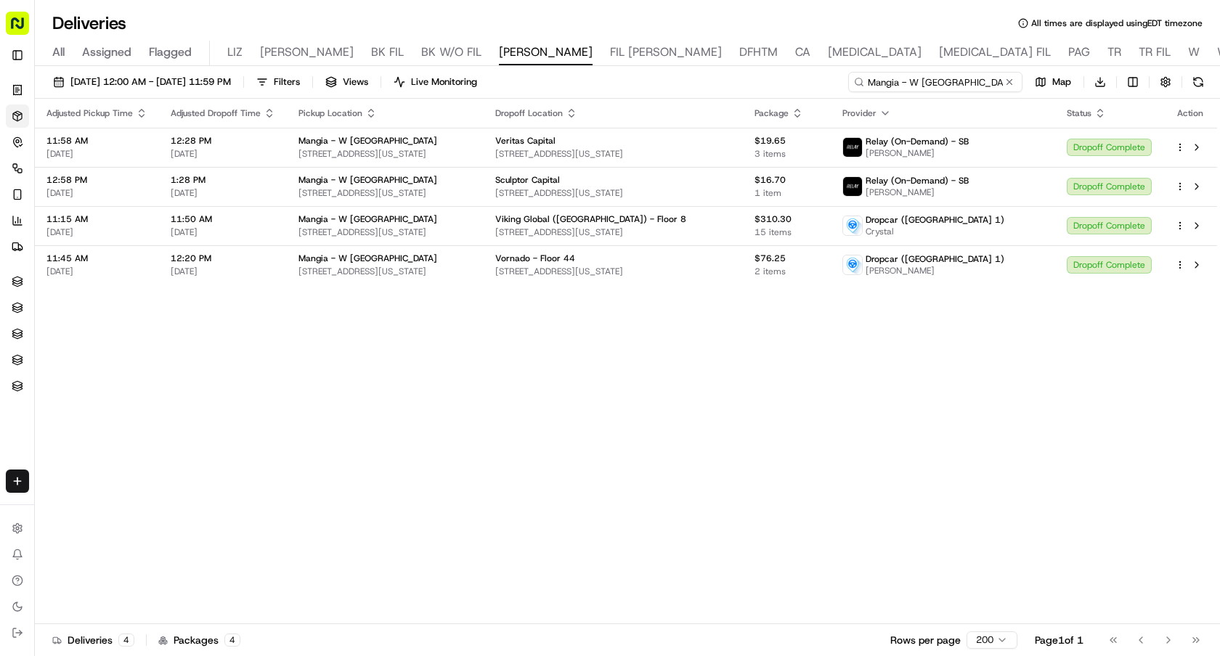
type input "Mangia - W 57th St"
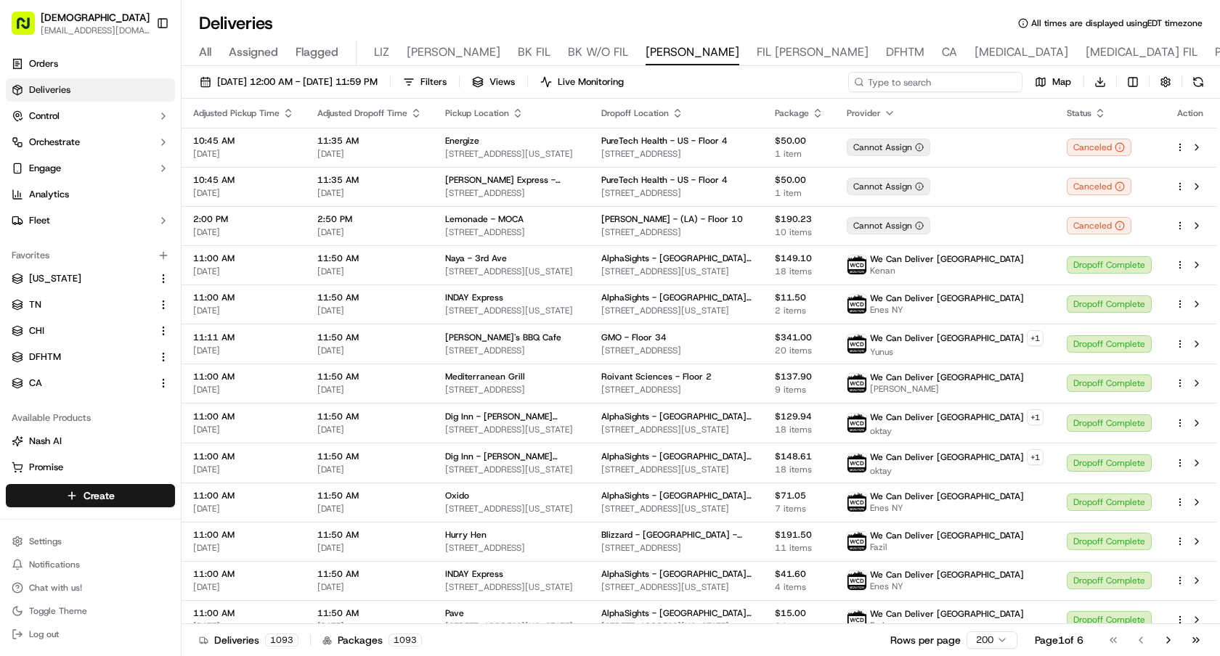
click at [979, 87] on input at bounding box center [935, 82] width 174 height 20
click at [979, 82] on input at bounding box center [935, 82] width 174 height 20
paste input "Planet Taco - Hells Kitchen"
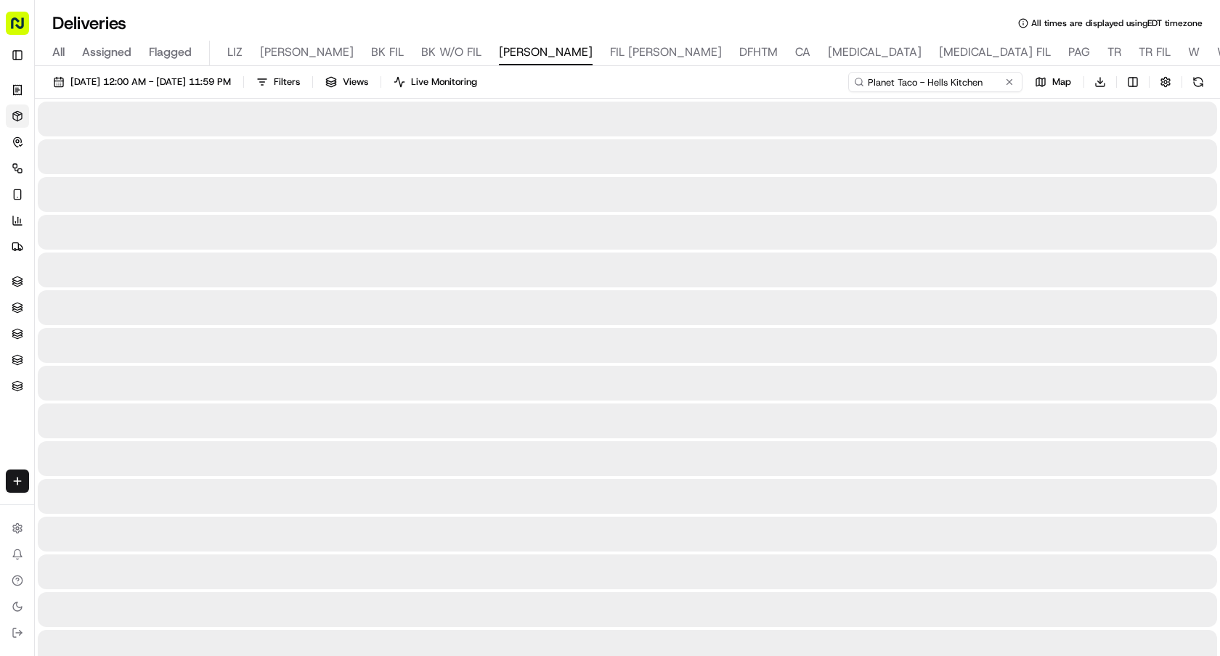
type input "Planet Taco - Hells Kitchen"
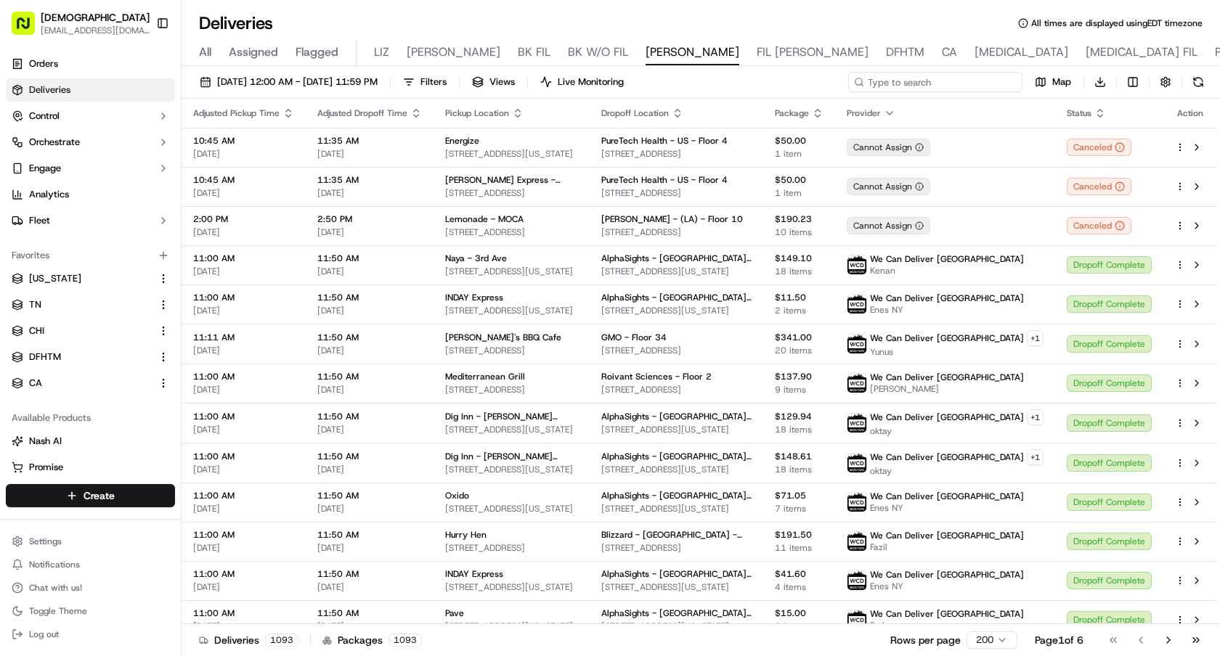
click at [942, 90] on input at bounding box center [935, 82] width 174 height 20
paste input "[PERSON_NAME] & [PERSON_NAME] - E 53rd St"
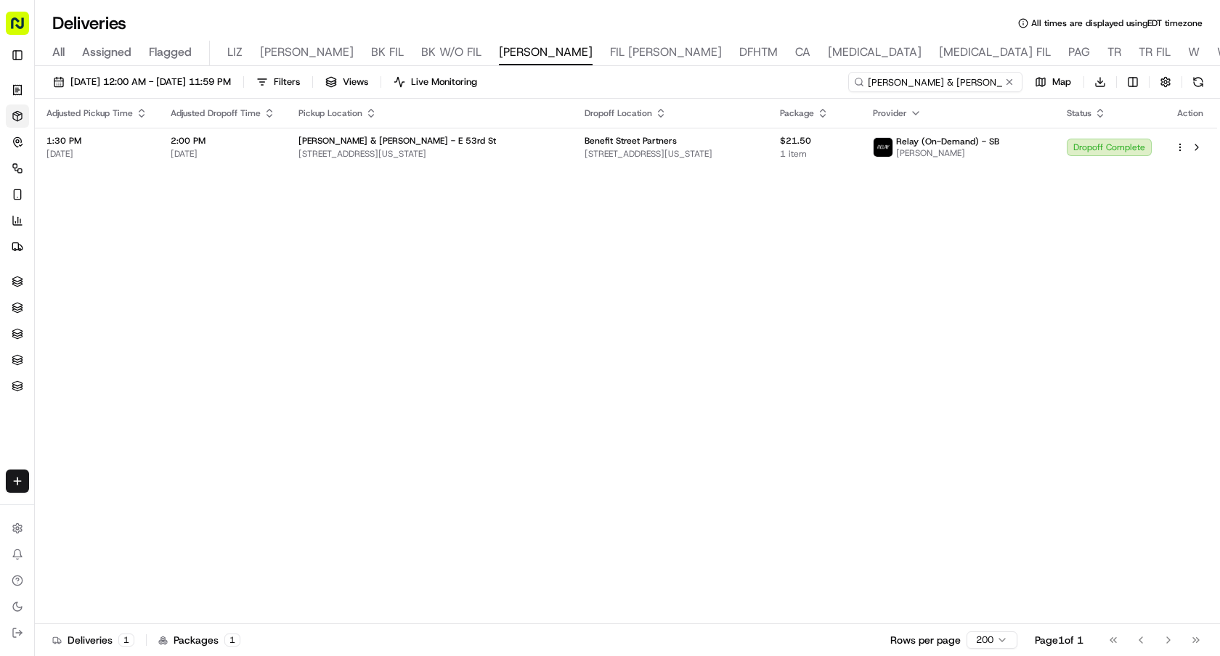
type input "Blake & Todd - E 53rd St"
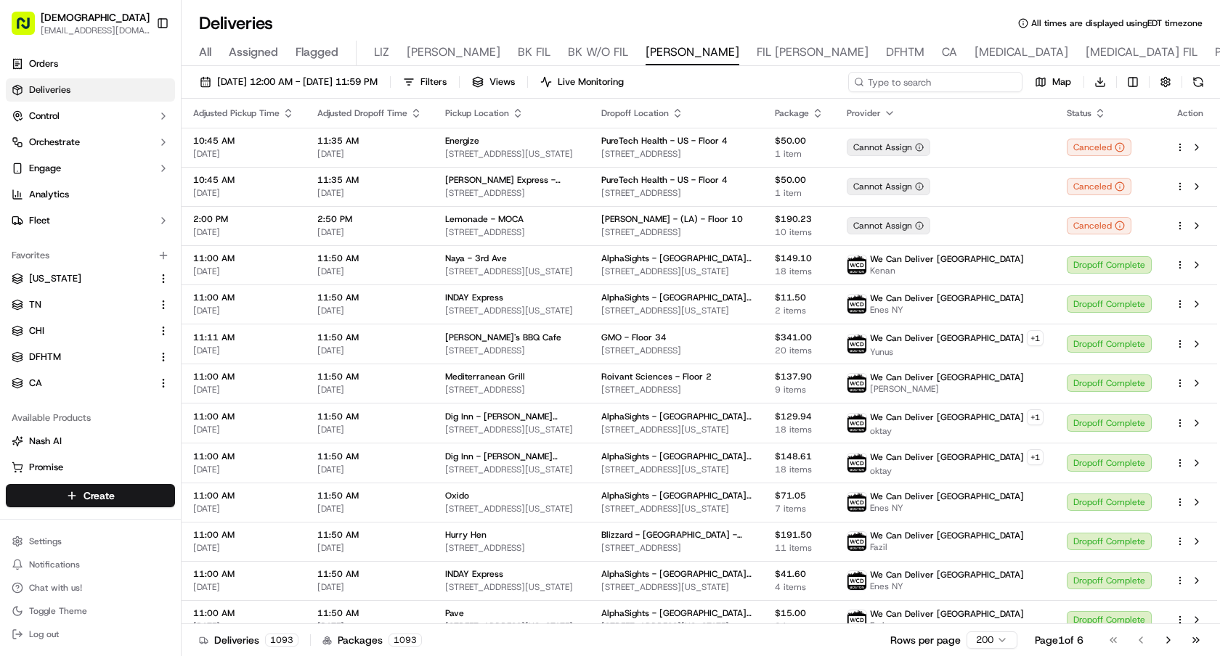
click at [936, 78] on input at bounding box center [935, 82] width 174 height 20
paste input "Chopt Creative Salad Co. - Bryant Park"
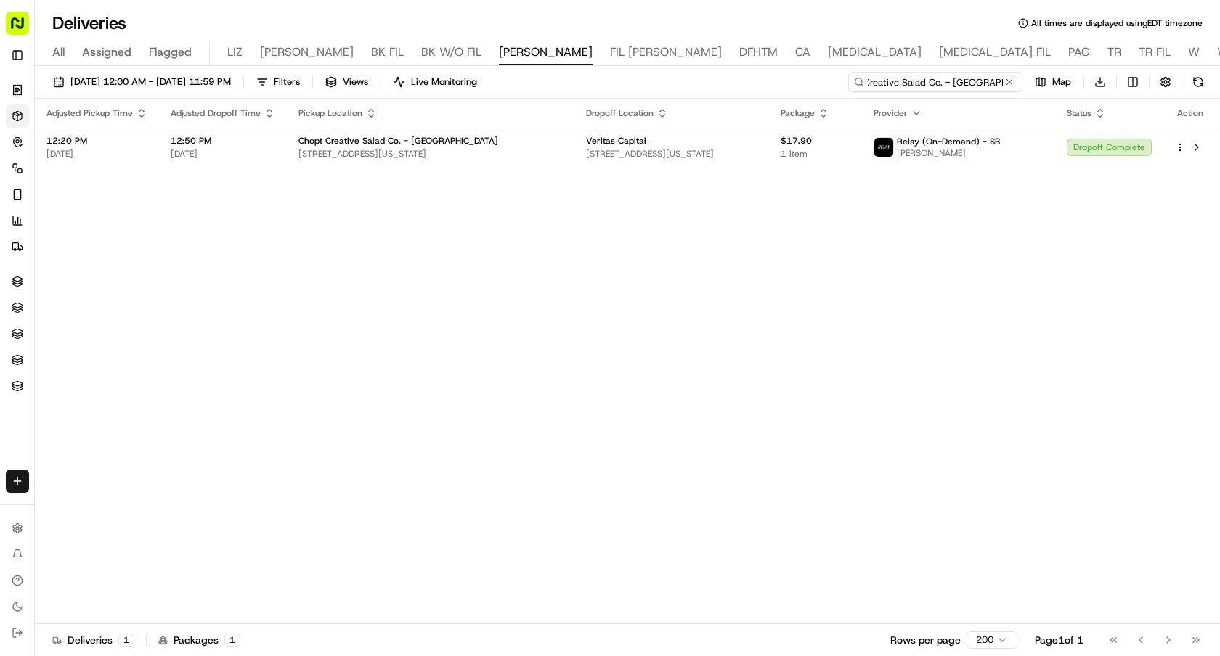
type input "Chopt Creative Salad Co. - Bryant Park"
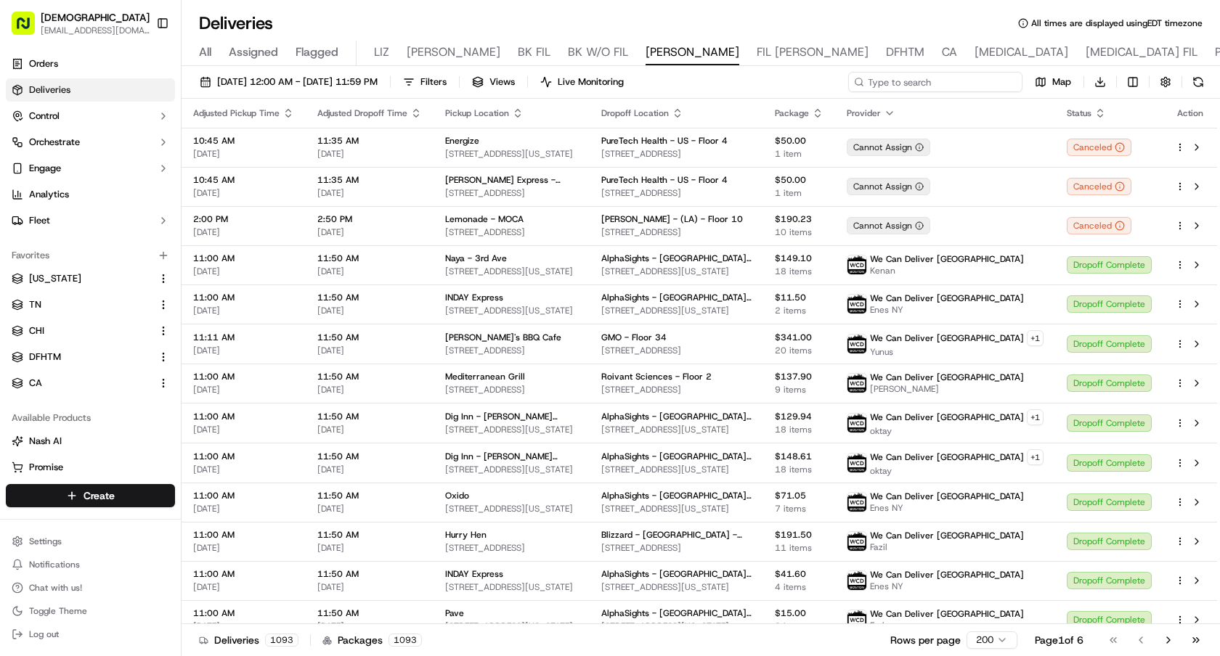
click at [954, 79] on input at bounding box center [935, 82] width 174 height 20
paste input "Milk N Honey - 46th St"
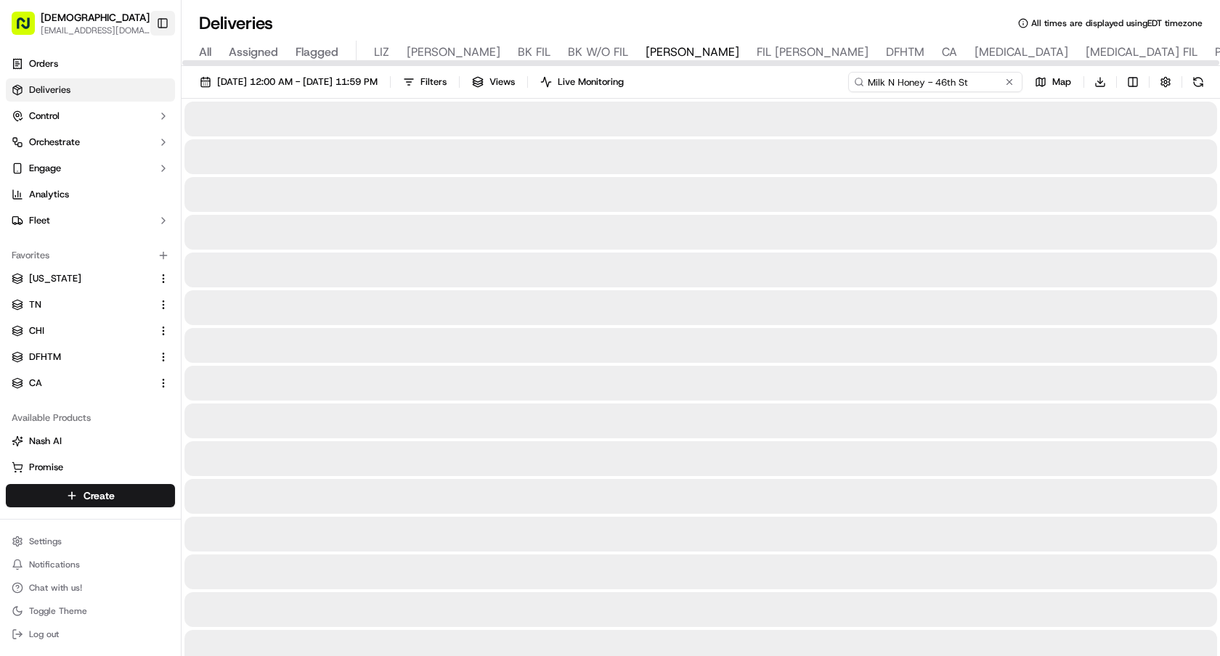
type input "Milk N Honey - 46th St"
click at [169, 28] on button "Toggle Sidebar" at bounding box center [162, 23] width 25 height 25
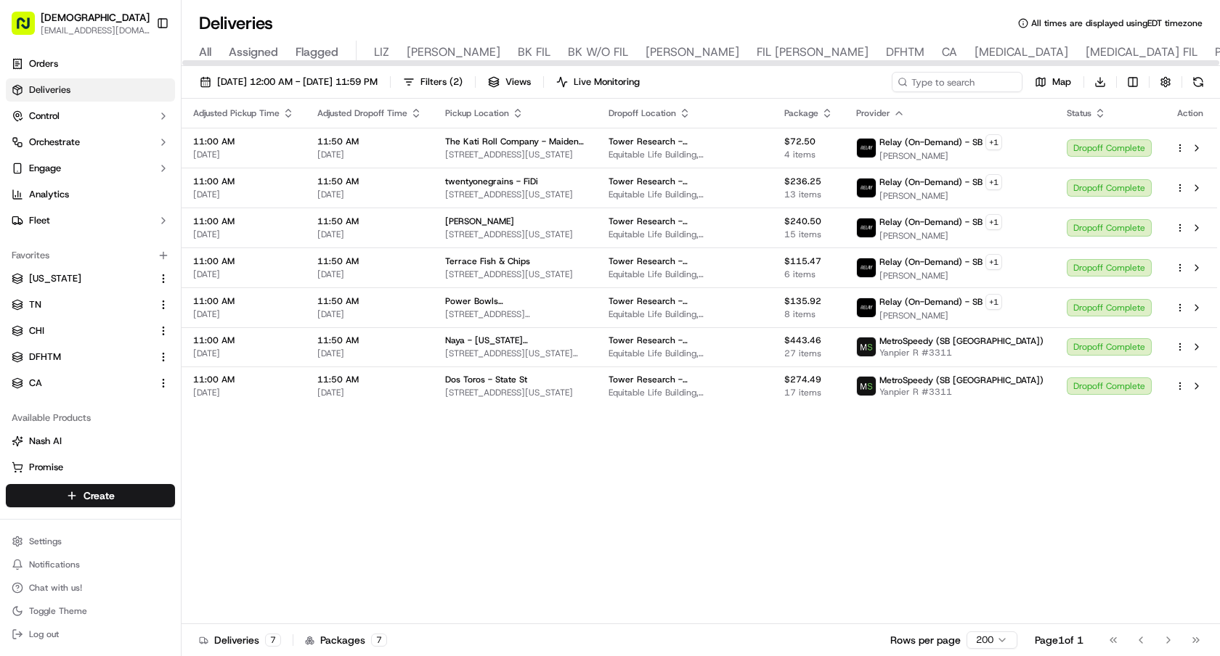
click at [419, 92] on div "09/16/2025 12:00 AM - 09/16/2025 11:59 PM Filters ( 2 ) Views Live Monitoring M…" at bounding box center [700, 85] width 1038 height 27
click at [381, 93] on div "09/16/2025 12:00 AM - 09/16/2025 11:59 PM Filters ( 2 ) Views Live Monitoring M…" at bounding box center [700, 85] width 1038 height 27
click at [377, 84] on span "09/16/2025 12:00 AM - 09/16/2025 11:59 PM" at bounding box center [297, 81] width 160 height 13
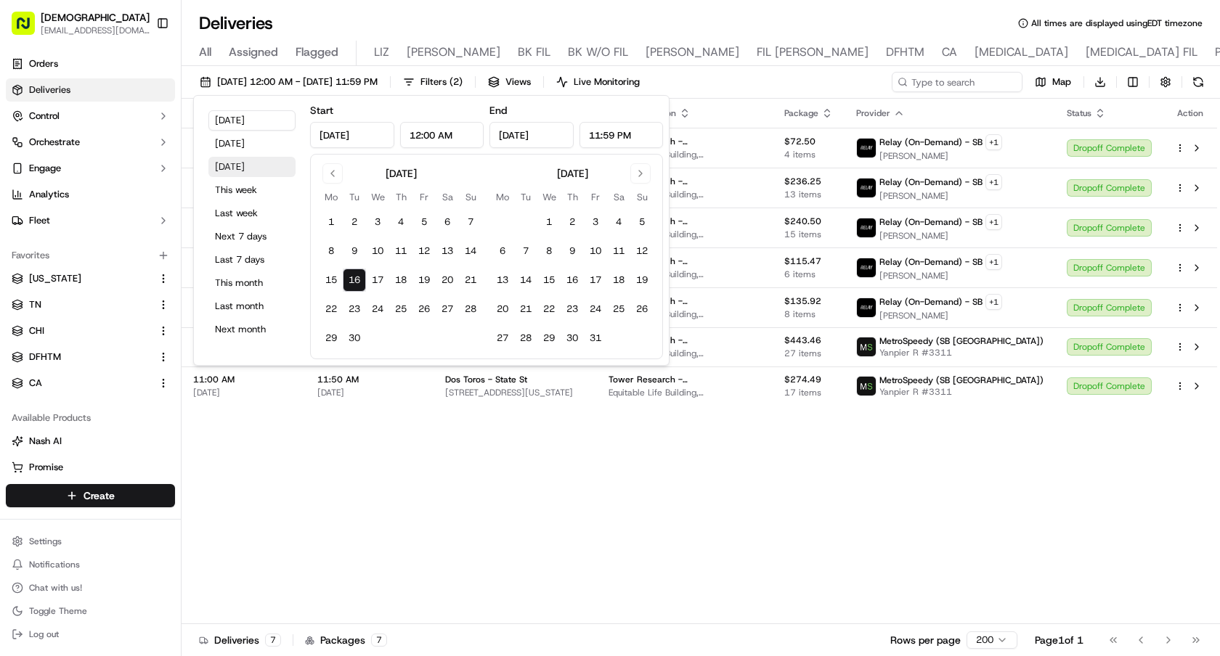
click at [274, 160] on button "Tomorrow" at bounding box center [251, 167] width 87 height 20
type input "Sep 17, 2025"
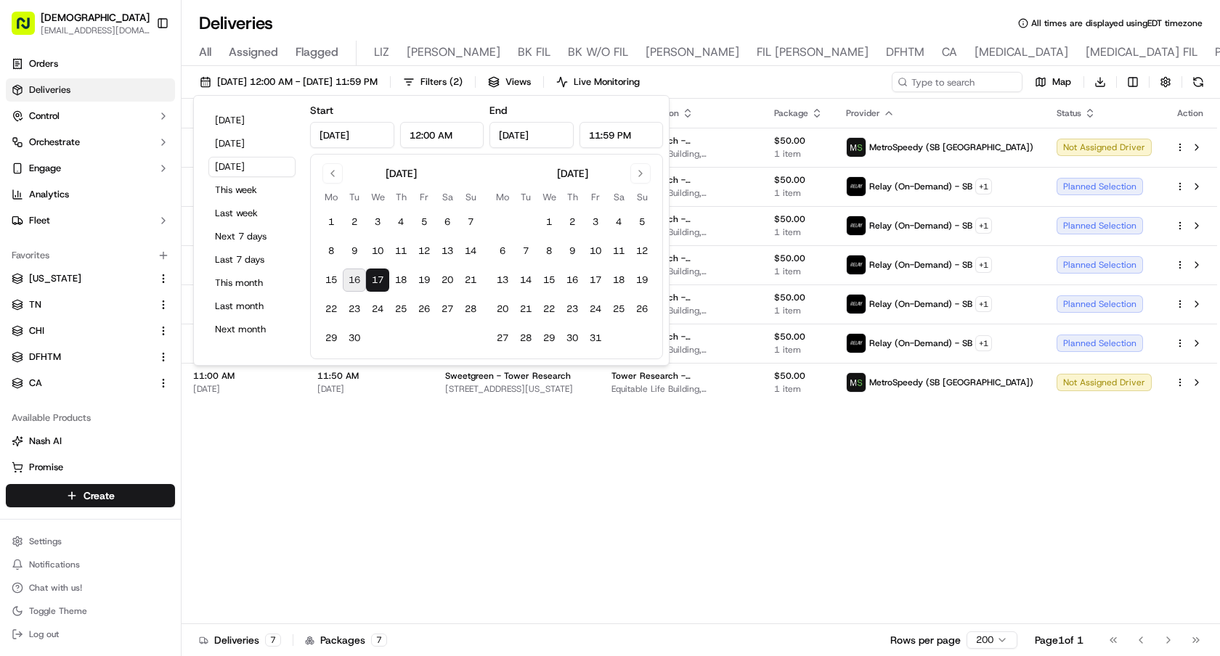
click at [690, 525] on div "Adjusted Pickup Time Adjusted Dropoff Time Pickup Location Dropoff Location Pac…" at bounding box center [698, 362] width 1035 height 526
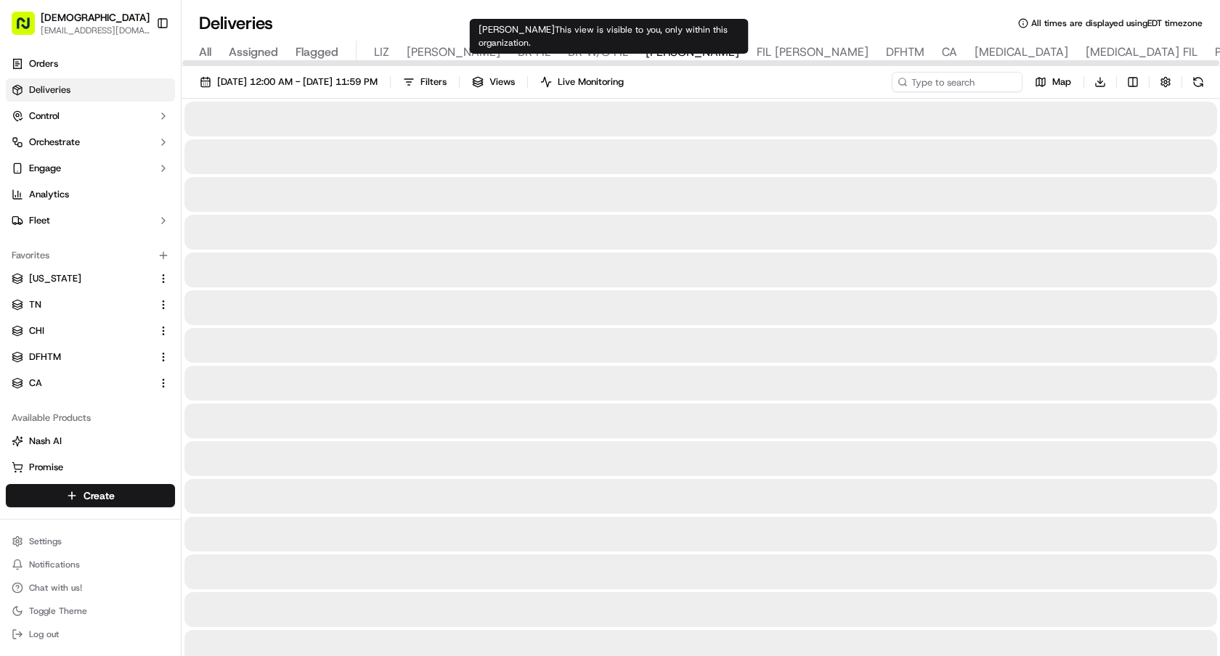
click at [645, 56] on span "NASH" at bounding box center [692, 52] width 94 height 17
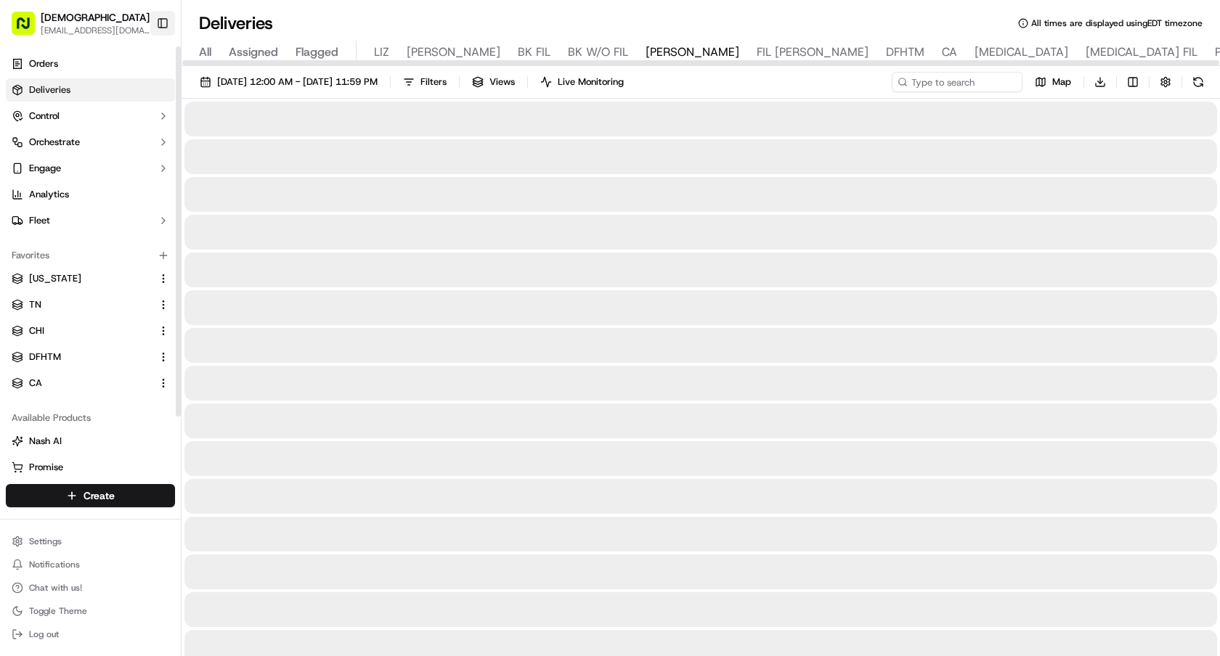
click at [152, 24] on button "Toggle Sidebar" at bounding box center [162, 23] width 25 height 25
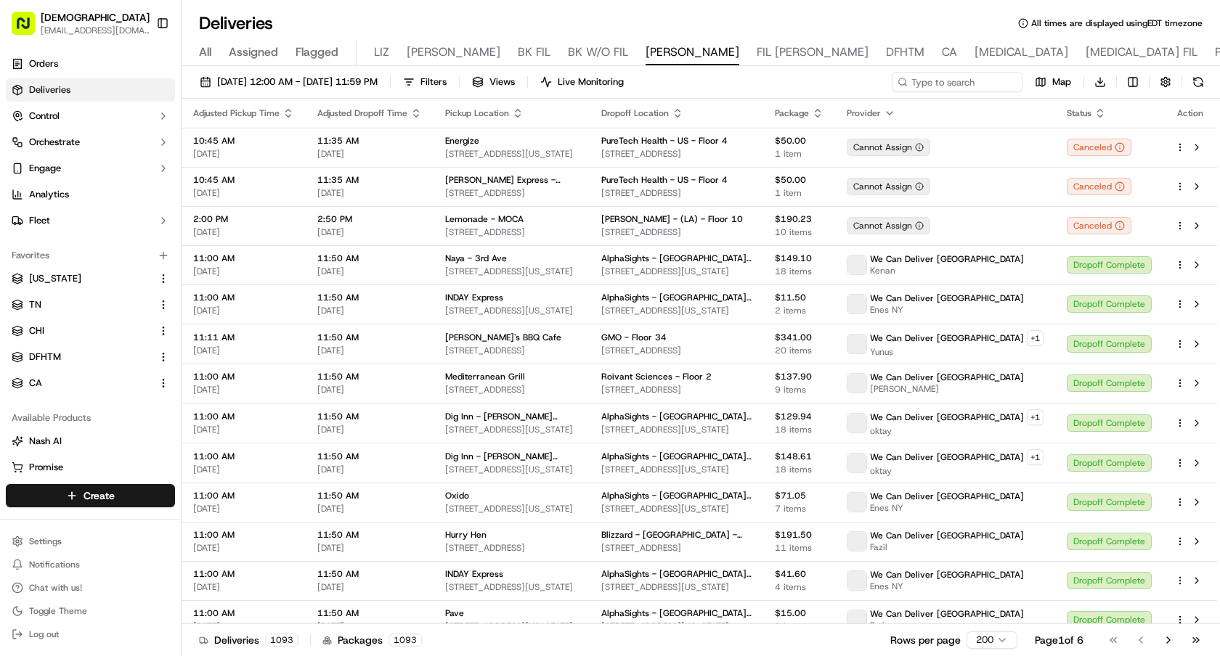
click at [568, 51] on span "BK W/O FIL" at bounding box center [598, 52] width 60 height 17
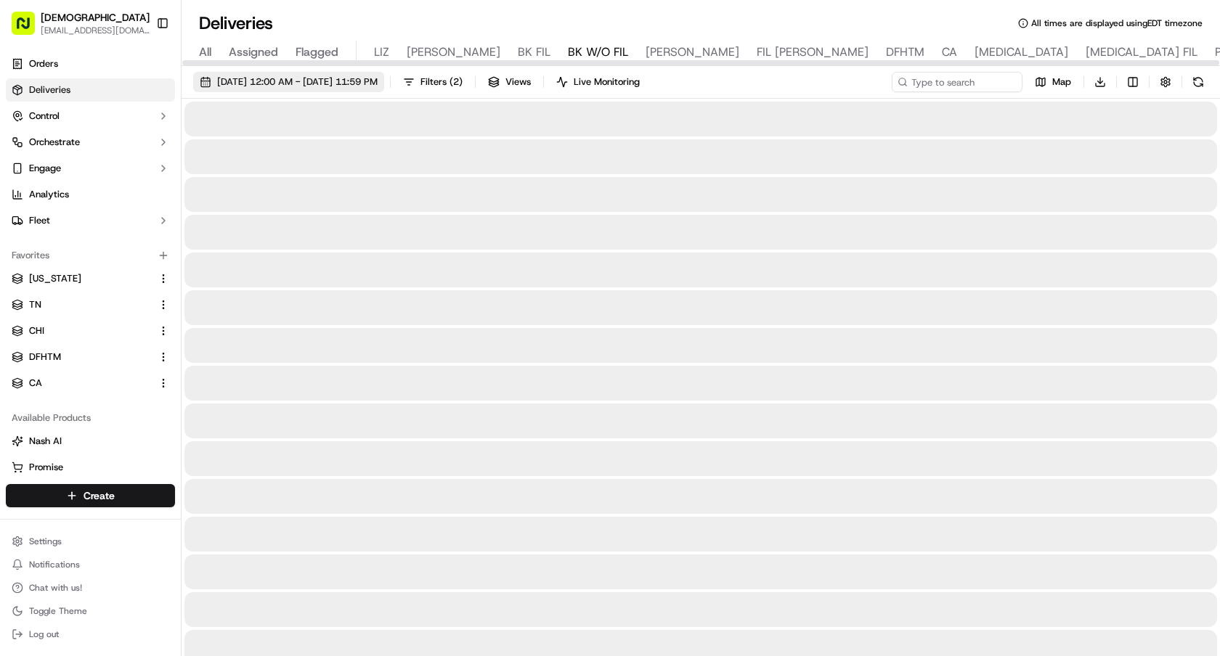
click at [384, 75] on button "09/16/2025 12:00 AM - 09/16/2025 11:59 PM" at bounding box center [288, 82] width 191 height 20
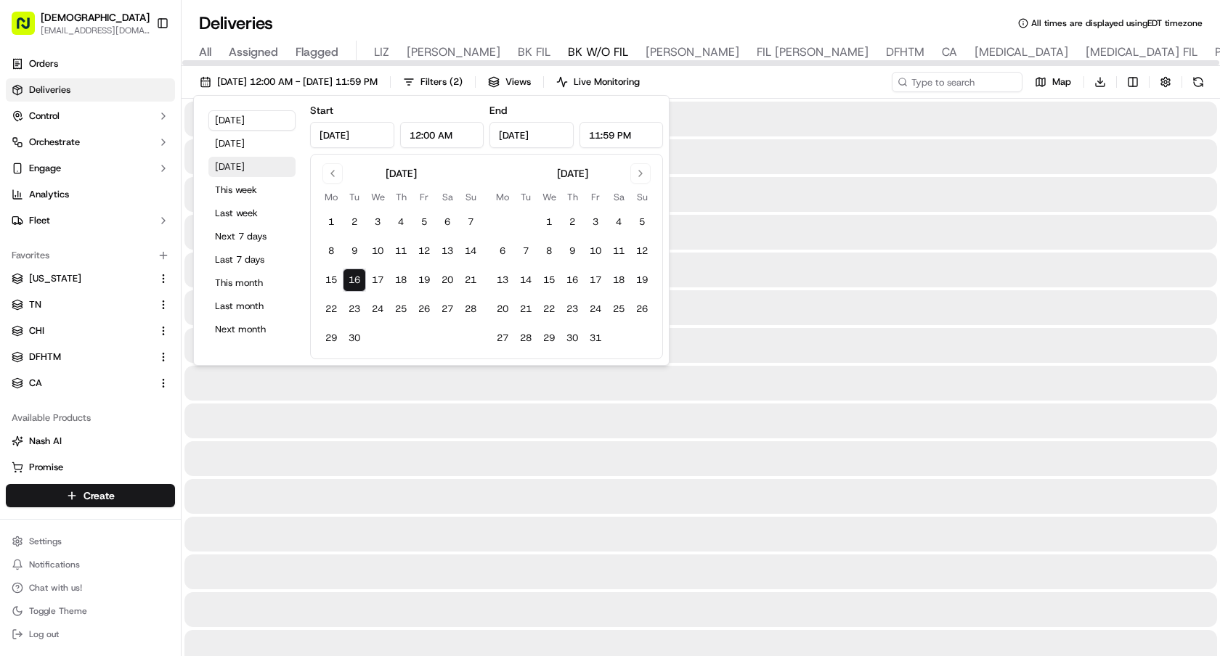
click at [245, 159] on button "Tomorrow" at bounding box center [251, 167] width 87 height 20
type input "Sep 17, 2025"
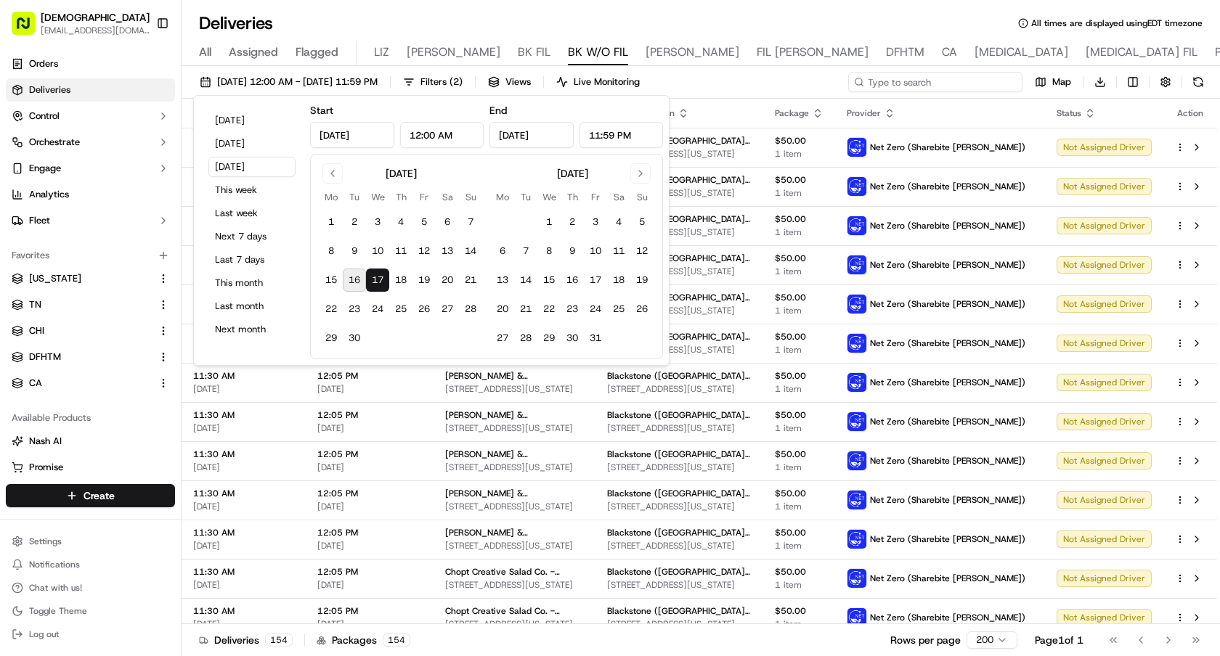
click at [939, 77] on input at bounding box center [935, 82] width 174 height 20
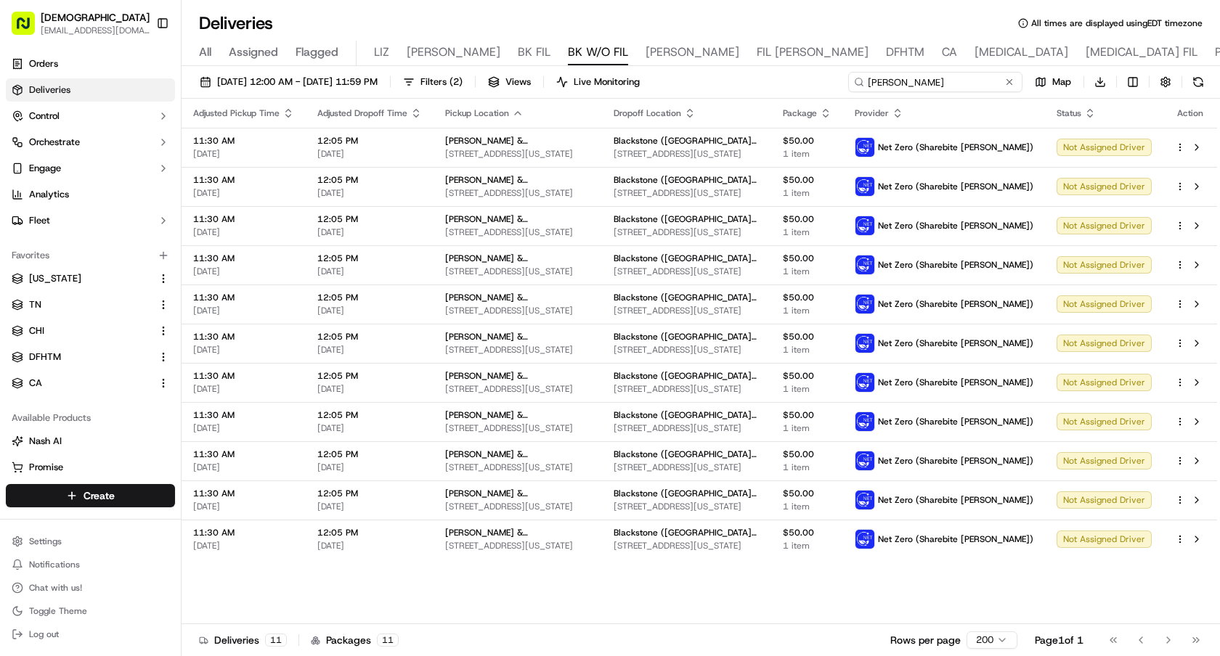
type input "blake"
click at [159, 18] on button "Toggle Sidebar" at bounding box center [162, 23] width 25 height 25
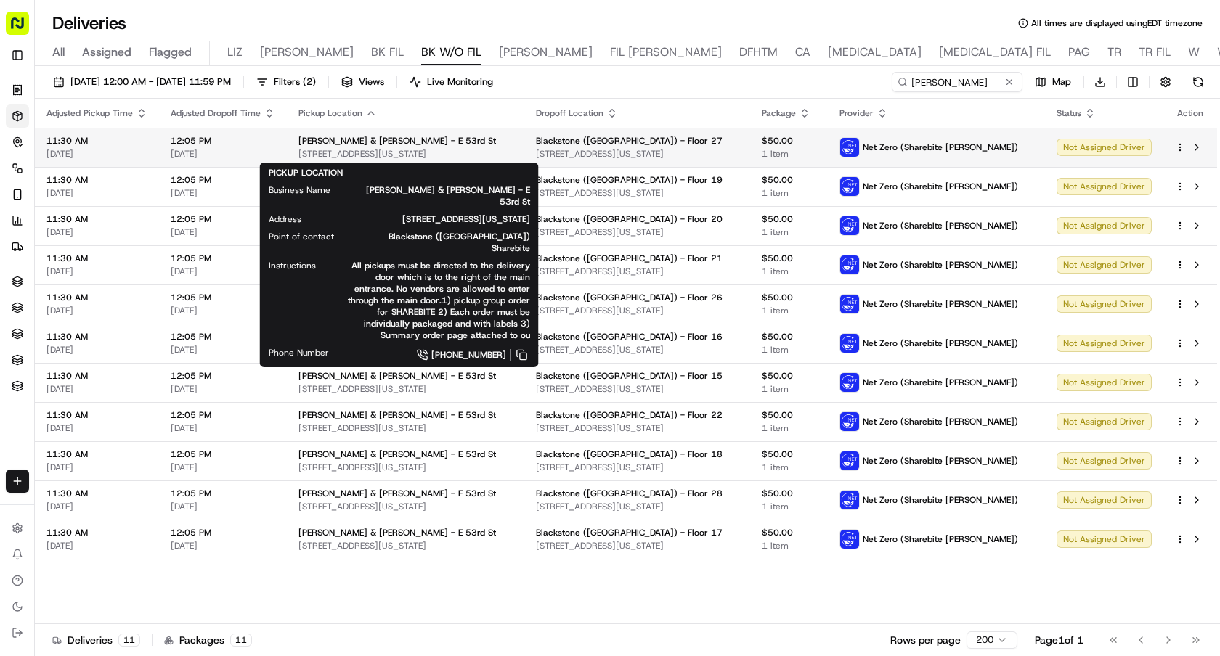
drag, startPoint x: 465, startPoint y: 157, endPoint x: 298, endPoint y: 156, distance: 167.0
click at [298, 156] on span "52 E 53rd St, New York, NY 10022, USA" at bounding box center [405, 154] width 214 height 12
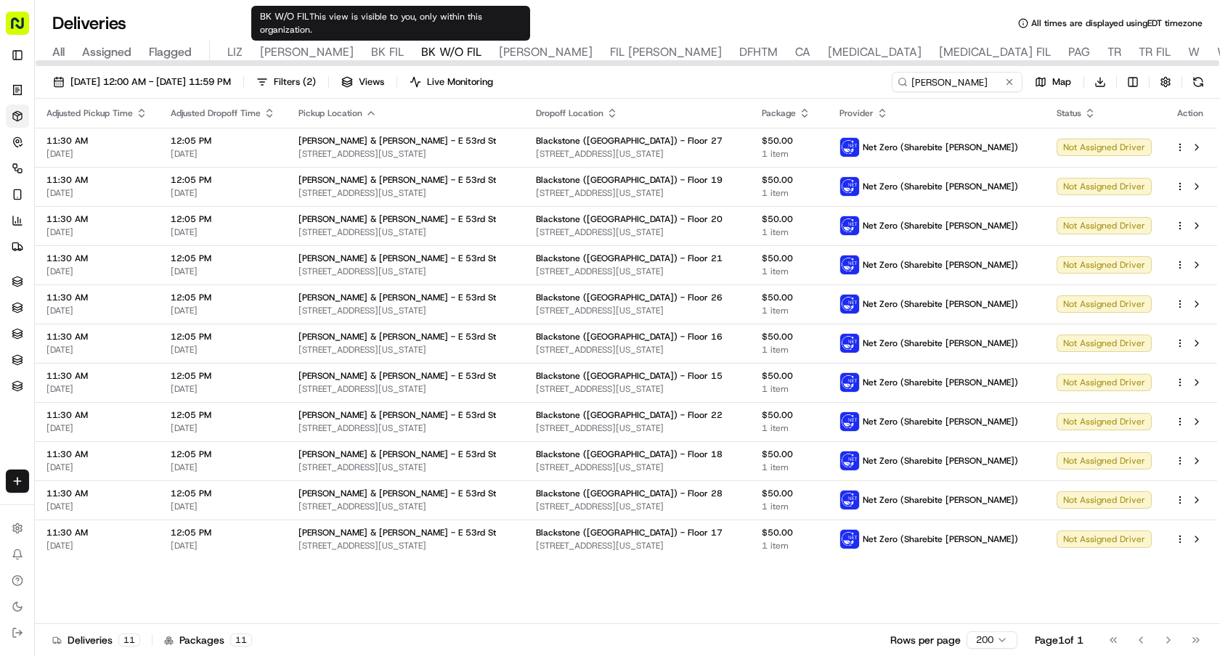
copy span "52 E 53rd St, New York, NY 10022, USA"
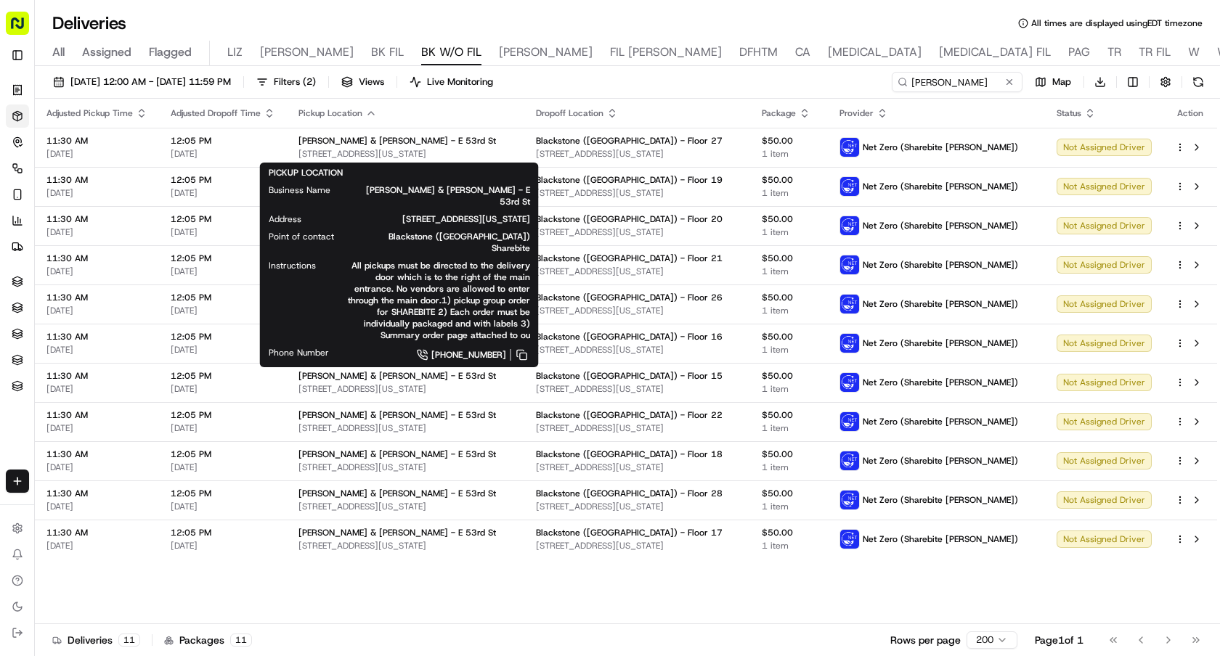
click at [603, 580] on div "Adjusted Pickup Time Adjusted Dropoff Time Pickup Location Dropoff Location Pac…" at bounding box center [626, 362] width 1182 height 526
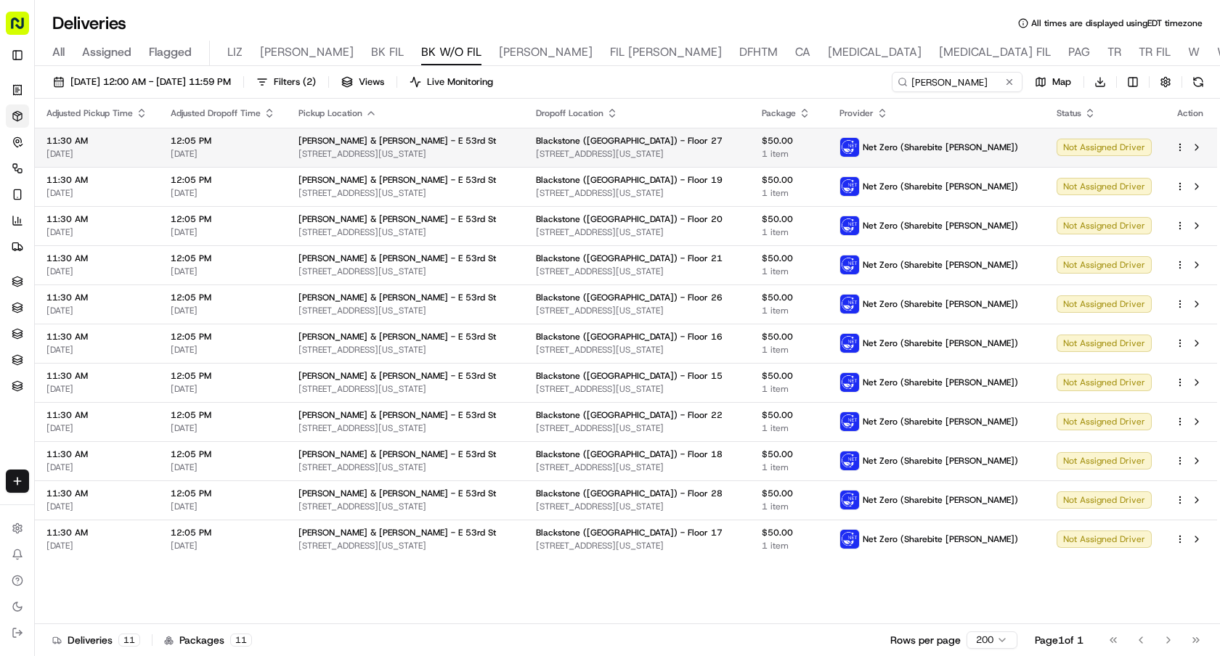
click at [1177, 144] on html "Sharebite e.park@sharebite.com Toggle Sidebar Orders Deliveries Control Orchest…" at bounding box center [610, 328] width 1220 height 656
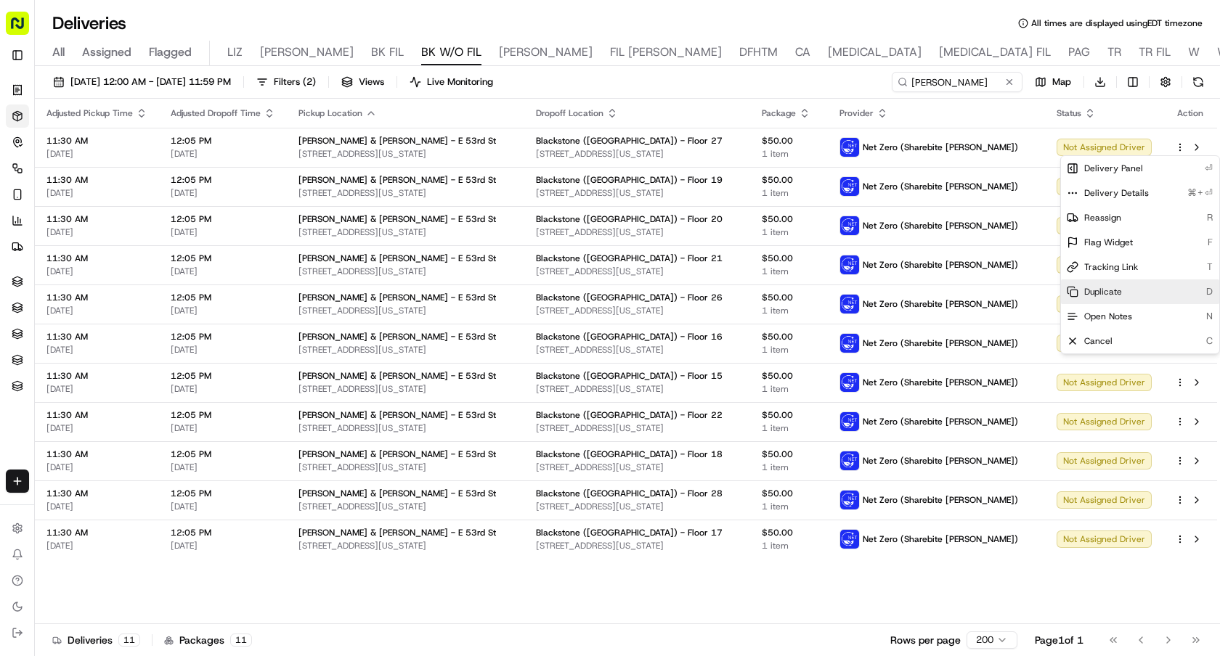
click at [1115, 297] on span "Duplicate" at bounding box center [1103, 292] width 38 height 12
click at [557, 204] on html "Sharebite e.park@sharebite.com Toggle Sidebar Orders Deliveries Control Orchest…" at bounding box center [610, 328] width 1220 height 656
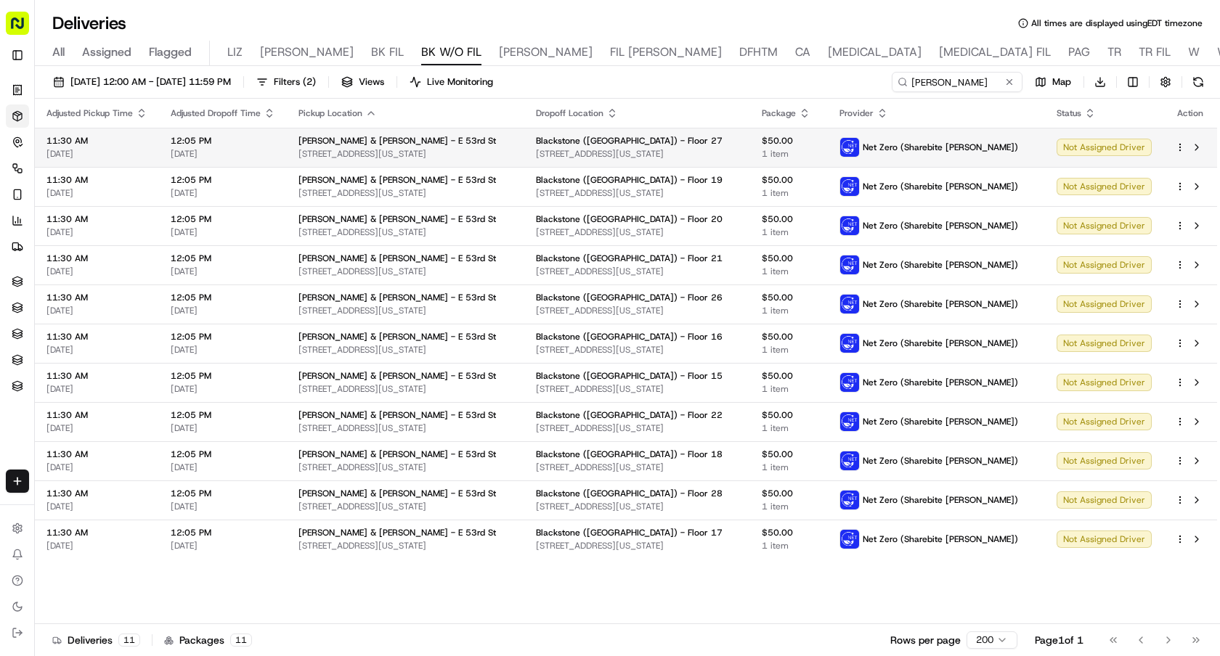
click at [1180, 144] on html "Sharebite e.park@sharebite.com Toggle Sidebar Orders Deliveries Control Orchest…" at bounding box center [610, 328] width 1220 height 656
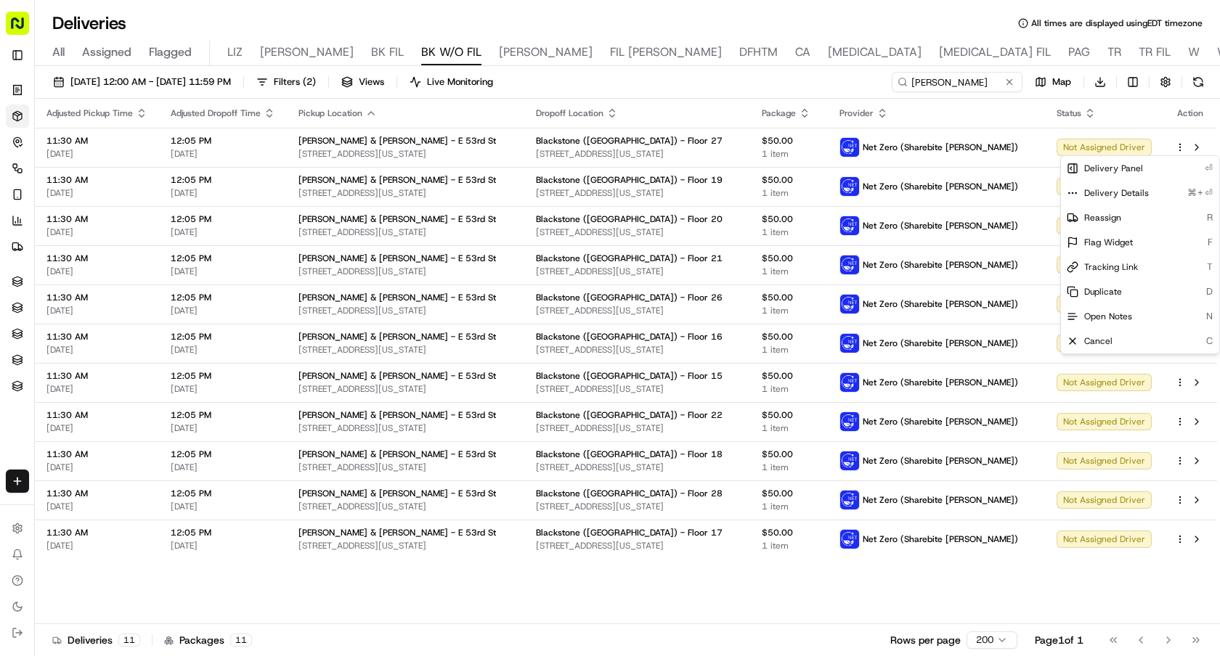
click at [826, 81] on html "Sharebite e.park@sharebite.com Toggle Sidebar Orders Deliveries Control Orchest…" at bounding box center [610, 328] width 1220 height 656
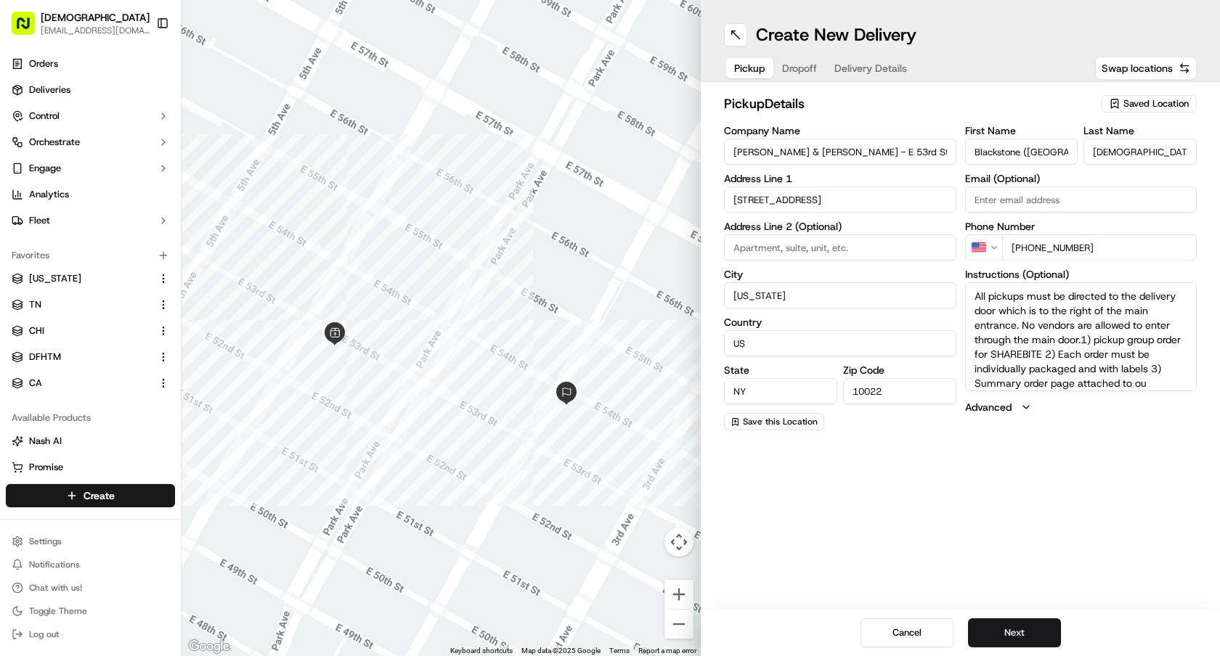
drag, startPoint x: 860, startPoint y: 146, endPoint x: 597, endPoint y: 146, distance: 262.1
click at [602, 146] on div "← Move left → Move right ↑ Move up ↓ Move down + Zoom in - Zoom out Home Jump l…" at bounding box center [700, 328] width 1038 height 656
paste input "W 47th"
type input "[PERSON_NAME] & [PERSON_NAME] - W [GEOGRAPHIC_DATA]"
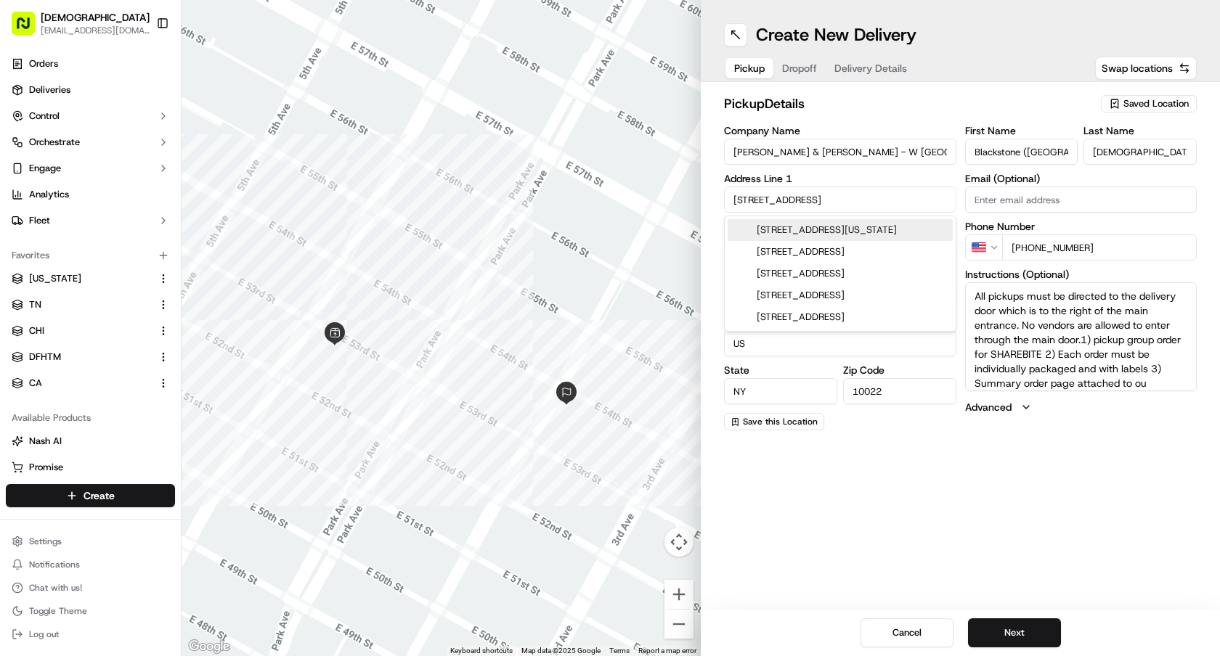
drag, startPoint x: 828, startPoint y: 202, endPoint x: 631, endPoint y: 202, distance: 197.5
click at [631, 202] on div "← Move left → Move right ↑ Move up ↓ Move down + Zoom in - Zoom out Home Jump l…" at bounding box center [700, 328] width 1038 height 656
paste input "[STREET_ADDRESS][US_STATE]"
click at [859, 226] on div "[STREET_ADDRESS][US_STATE]" at bounding box center [839, 230] width 225 height 22
type input "[STREET_ADDRESS][US_STATE]"
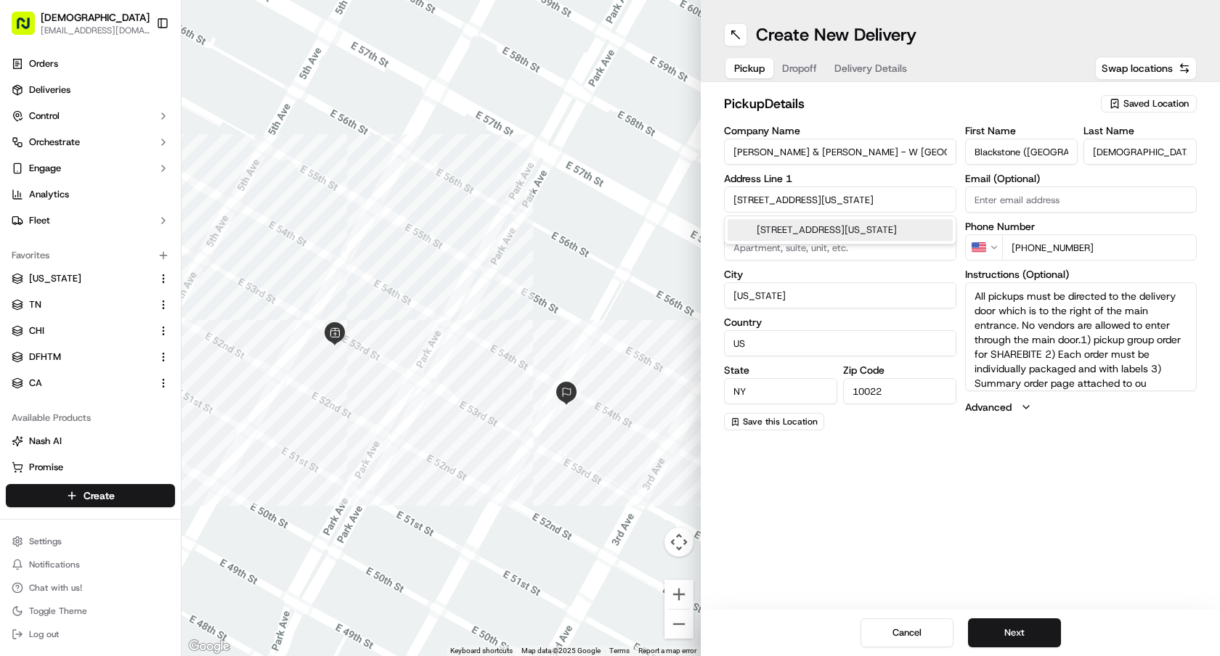
type input "[GEOGRAPHIC_DATA]"
type input "10036"
type input "[STREET_ADDRESS]"
